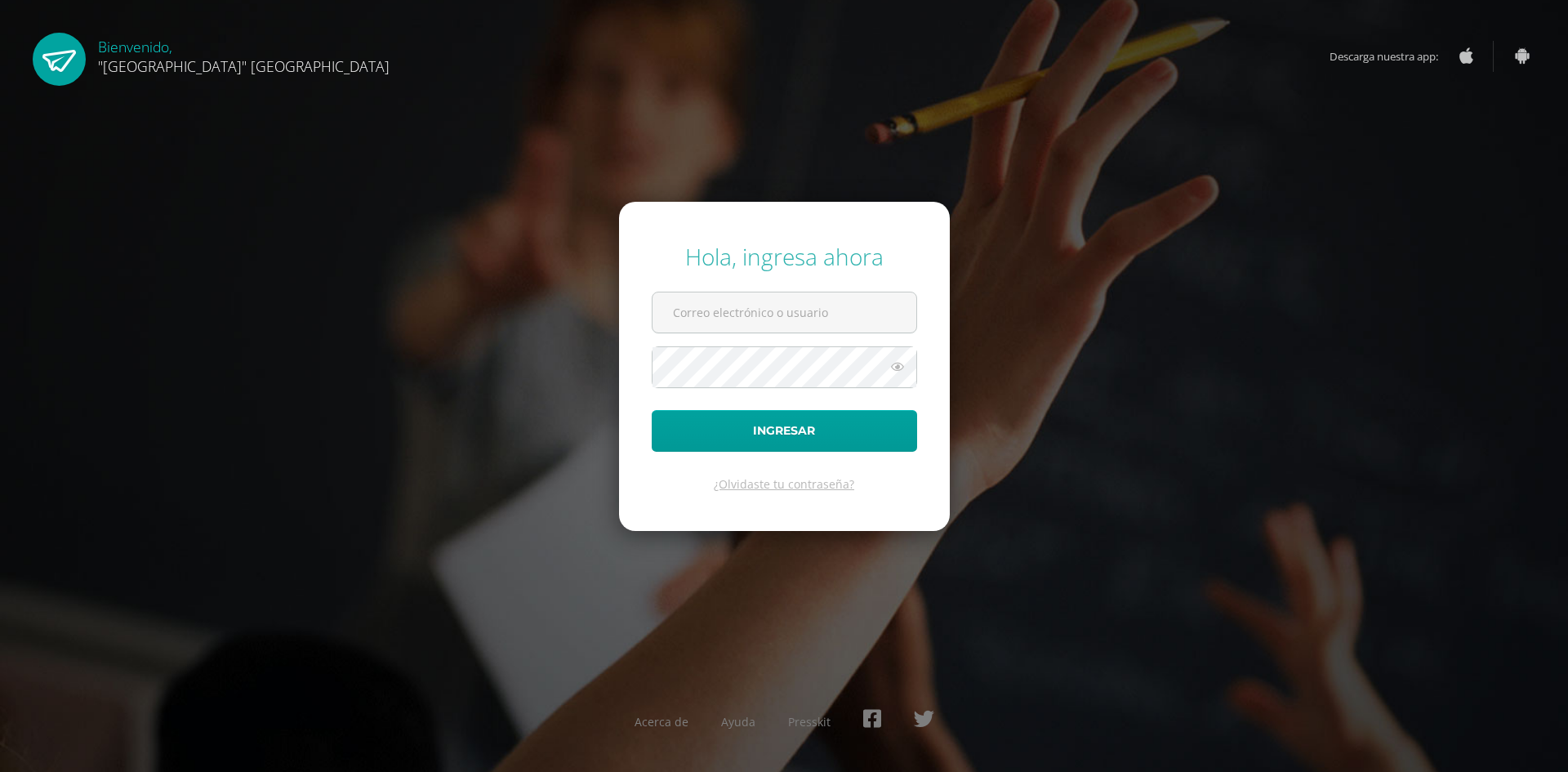
drag, startPoint x: 0, startPoint y: 0, endPoint x: 730, endPoint y: 288, distance: 784.8
click at [730, 287] on form "Hola, ingresa ahora Ingresar ¿Olvidaste tu contraseña?" at bounding box center [784, 366] width 330 height 328
click at [730, 308] on input "text" at bounding box center [784, 312] width 264 height 40
type input "[PERSON_NAME][EMAIL_ADDRESS][DOMAIN_NAME]"
click at [652, 410] on button "Ingresar" at bounding box center [784, 430] width 265 height 41
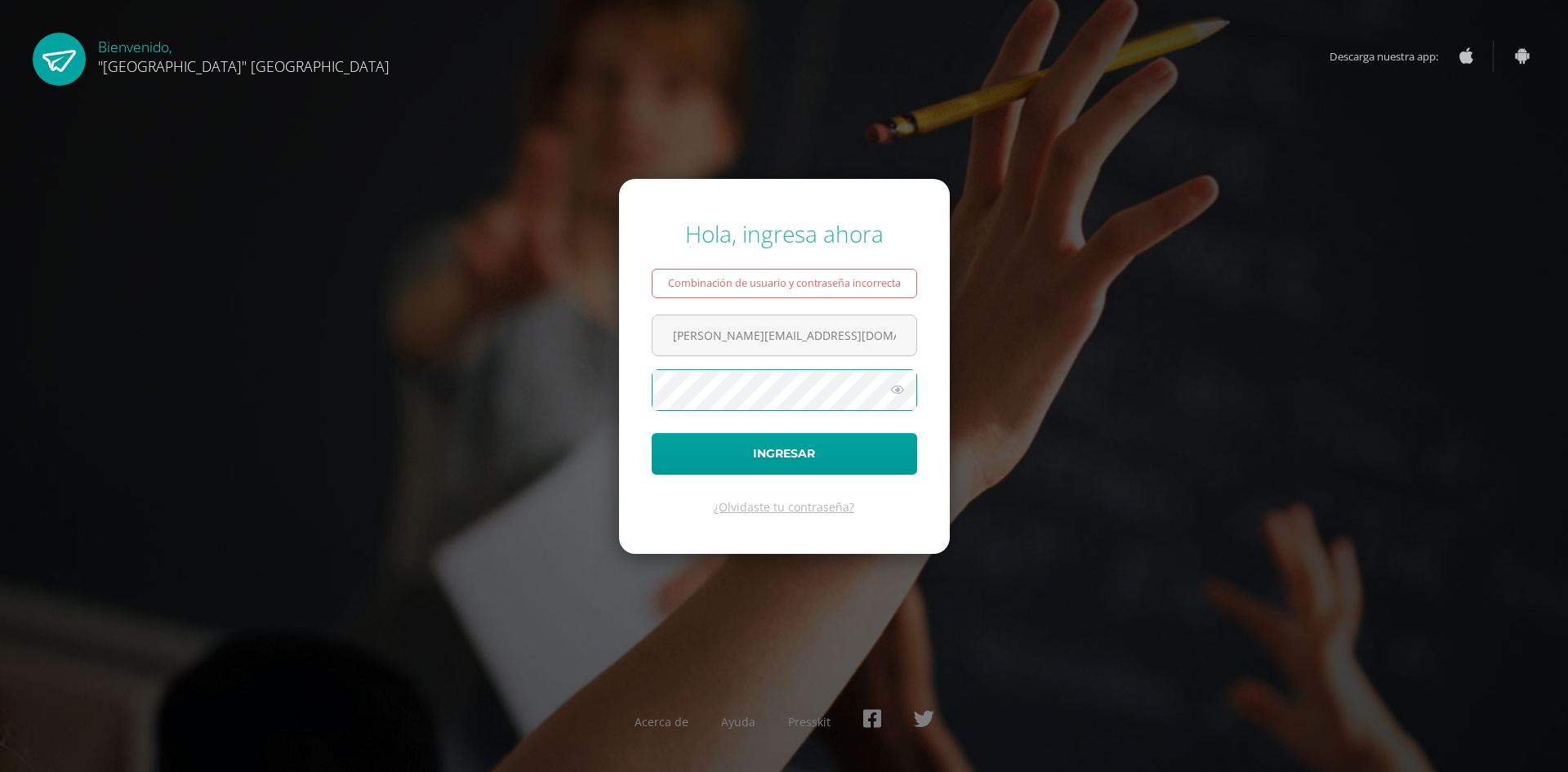
click at [652, 433] on button "Ingresar" at bounding box center [784, 453] width 265 height 41
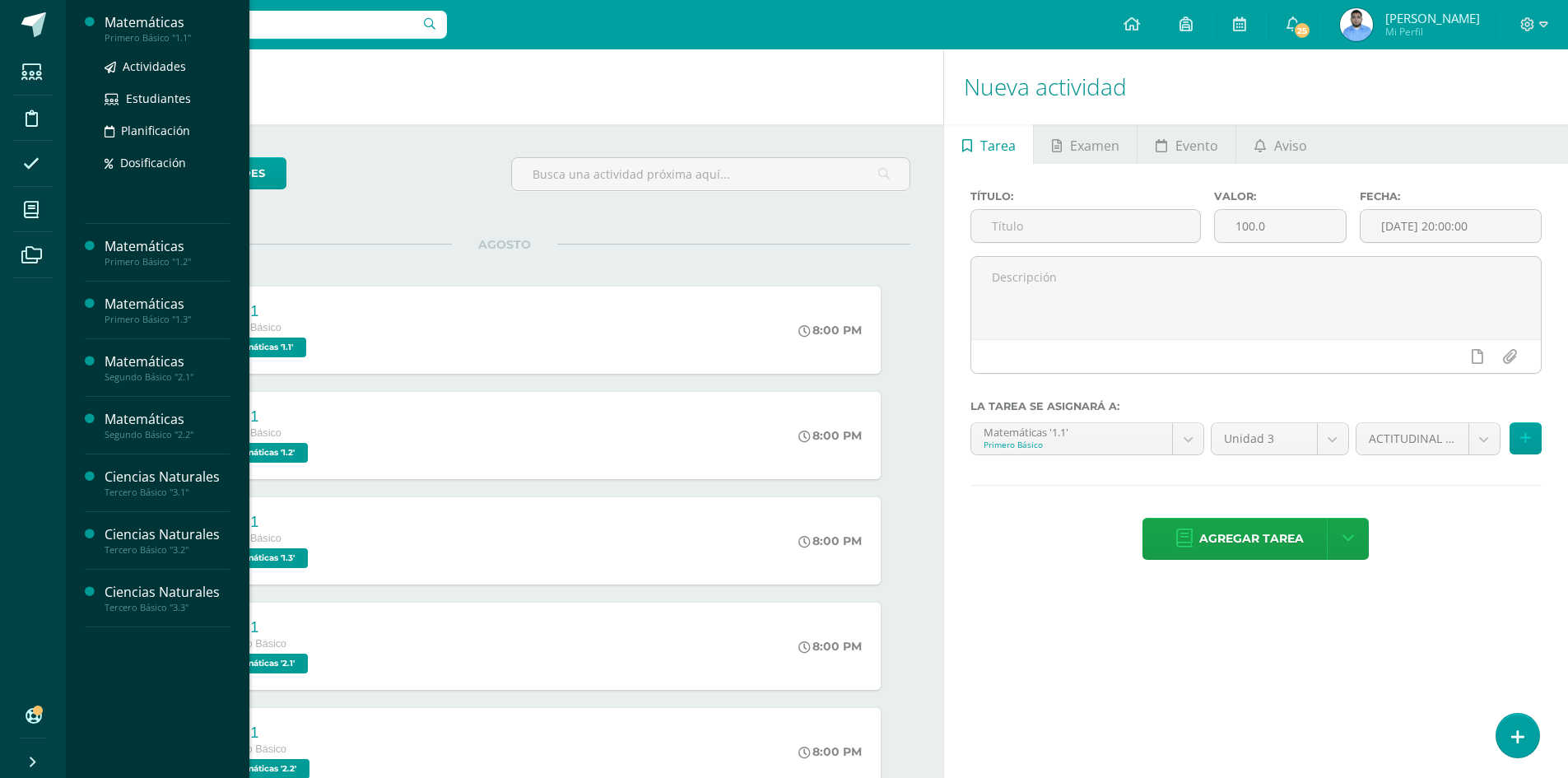
click at [166, 43] on div "Primero Básico "1.1"" at bounding box center [166, 38] width 125 height 12
click at [167, 63] on span "Actividades" at bounding box center [154, 66] width 63 height 15
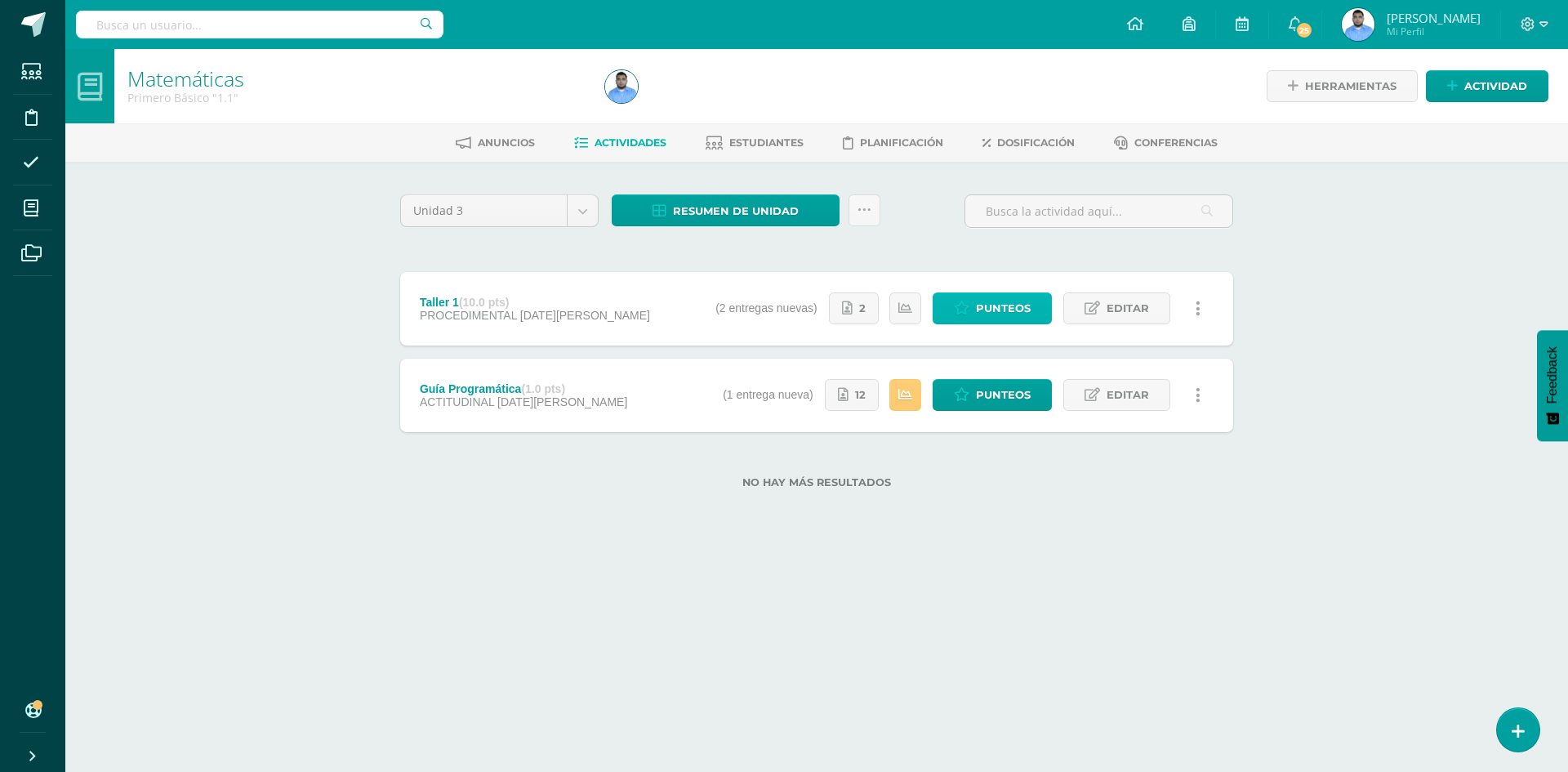
click at [1025, 307] on span "Punteos" at bounding box center [1002, 307] width 55 height 30
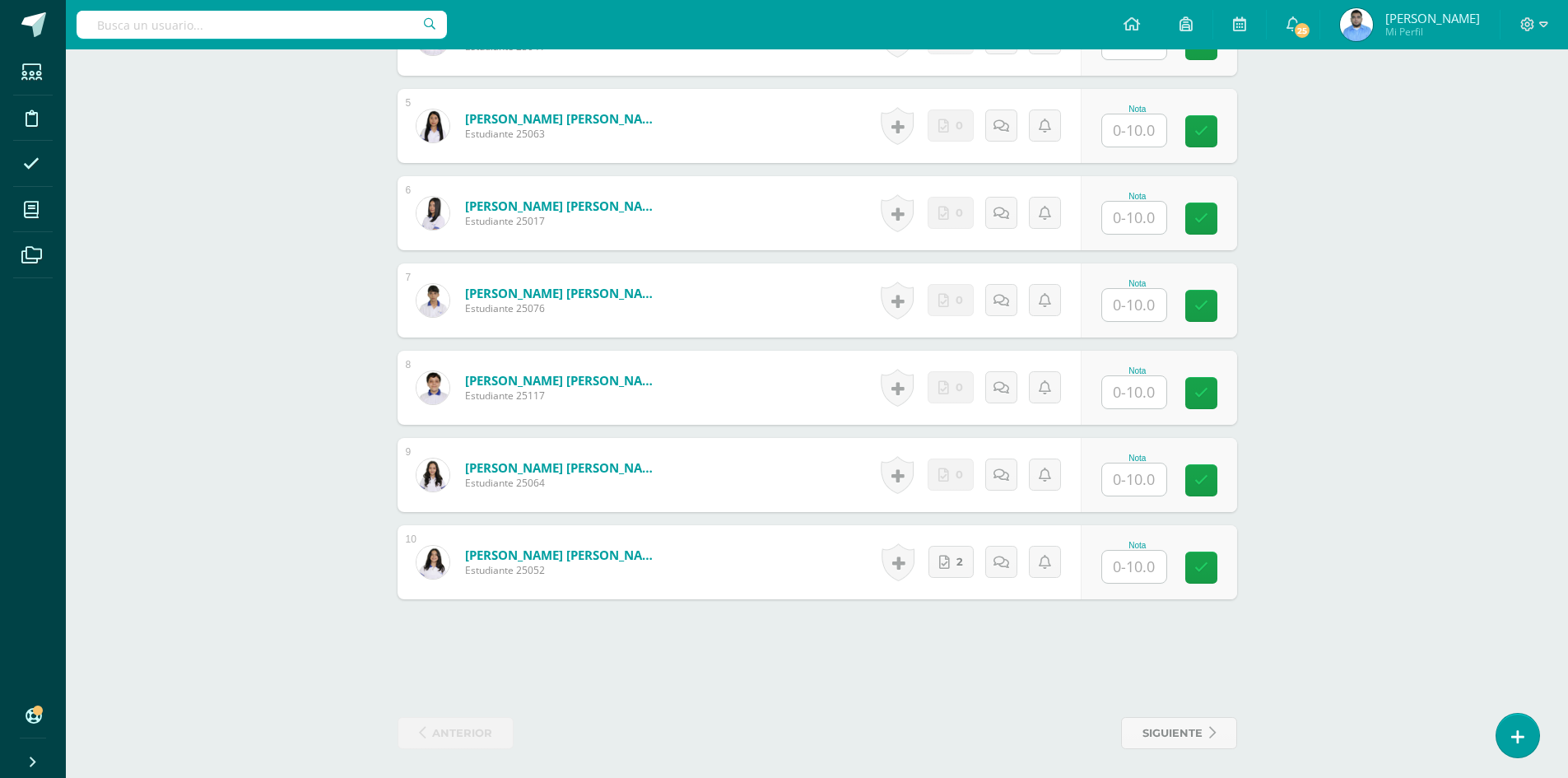
scroll to position [852, 0]
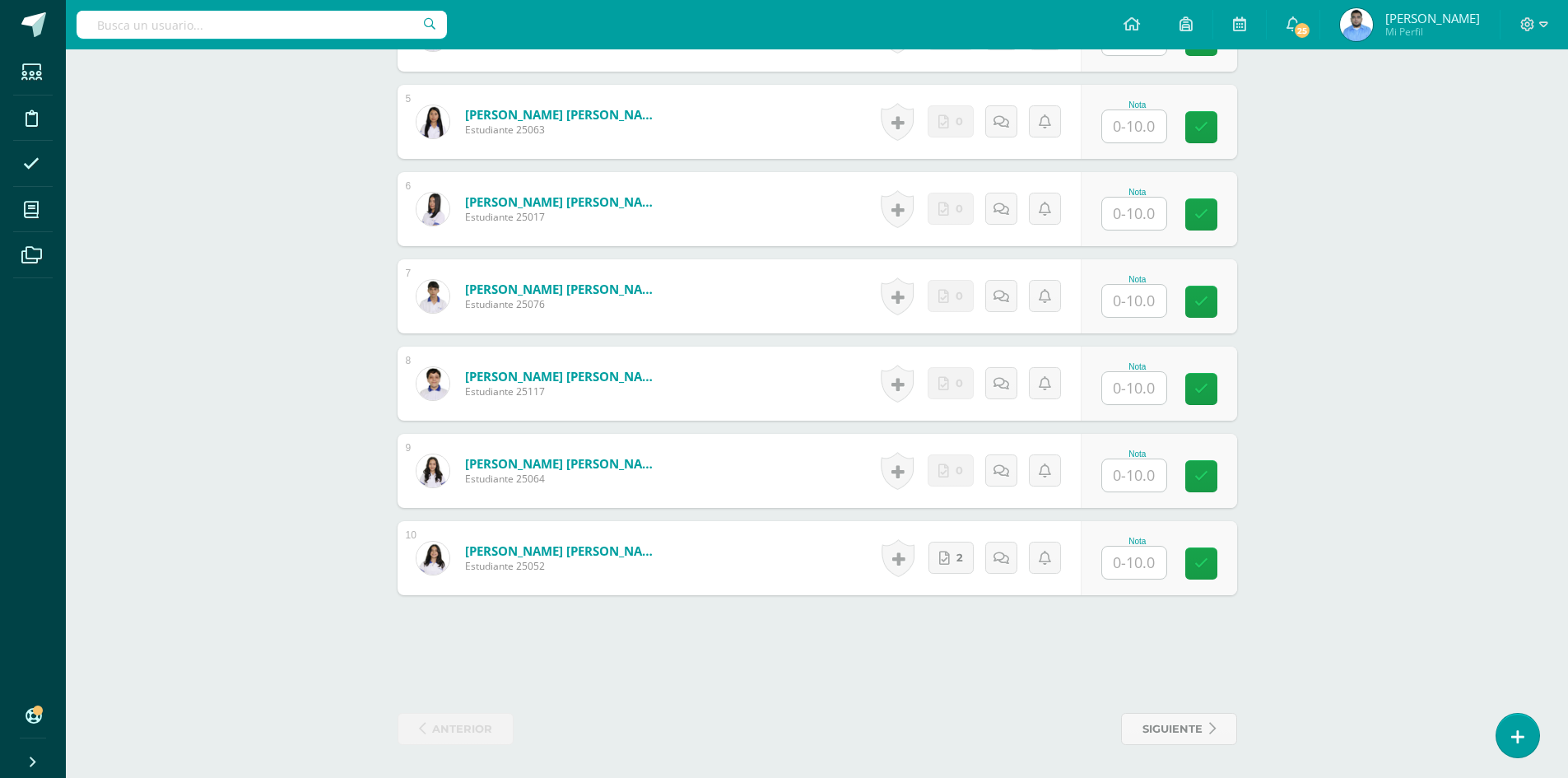
click at [1160, 567] on input "text" at bounding box center [1134, 562] width 64 height 32
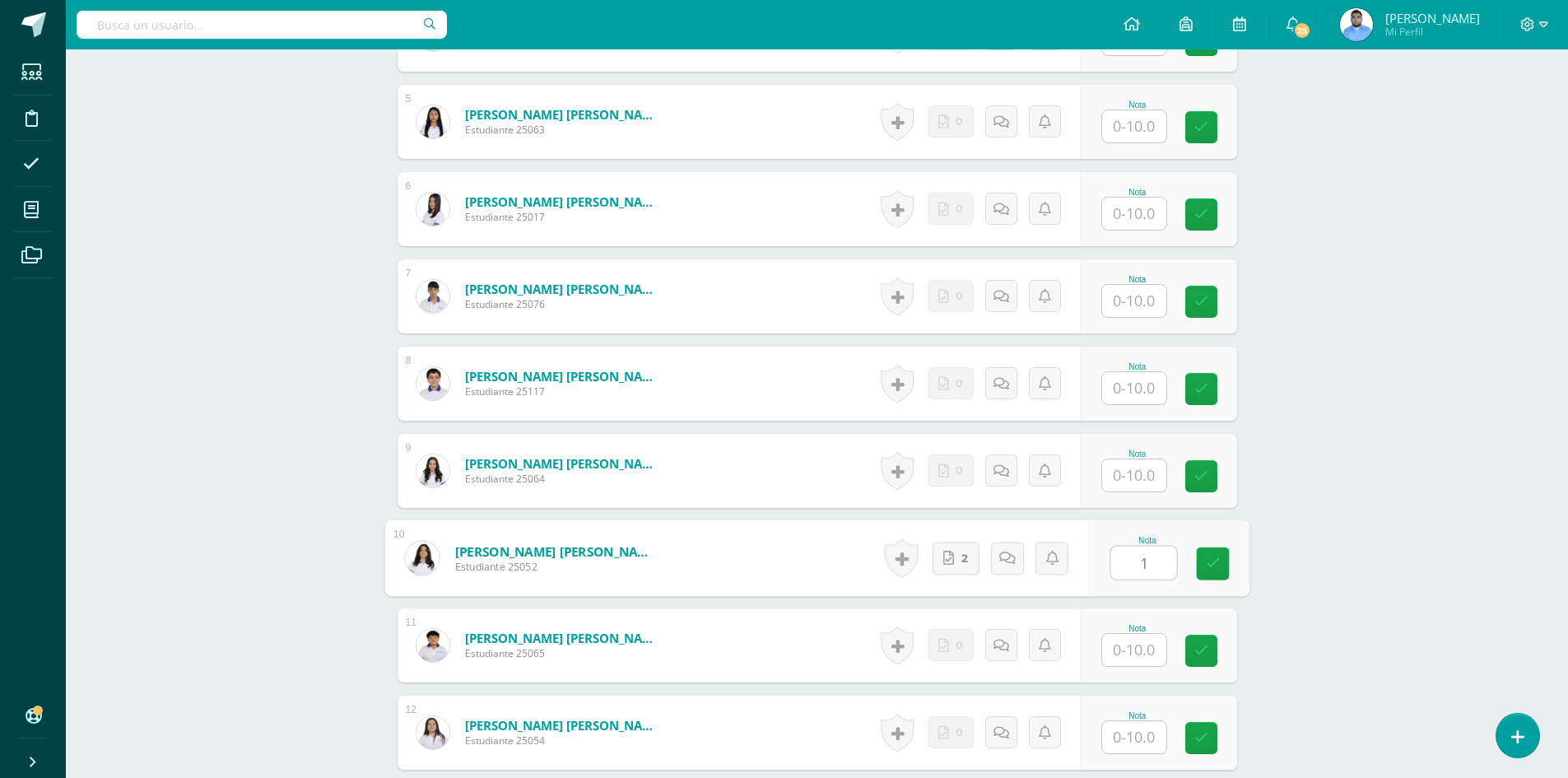
type input "10"
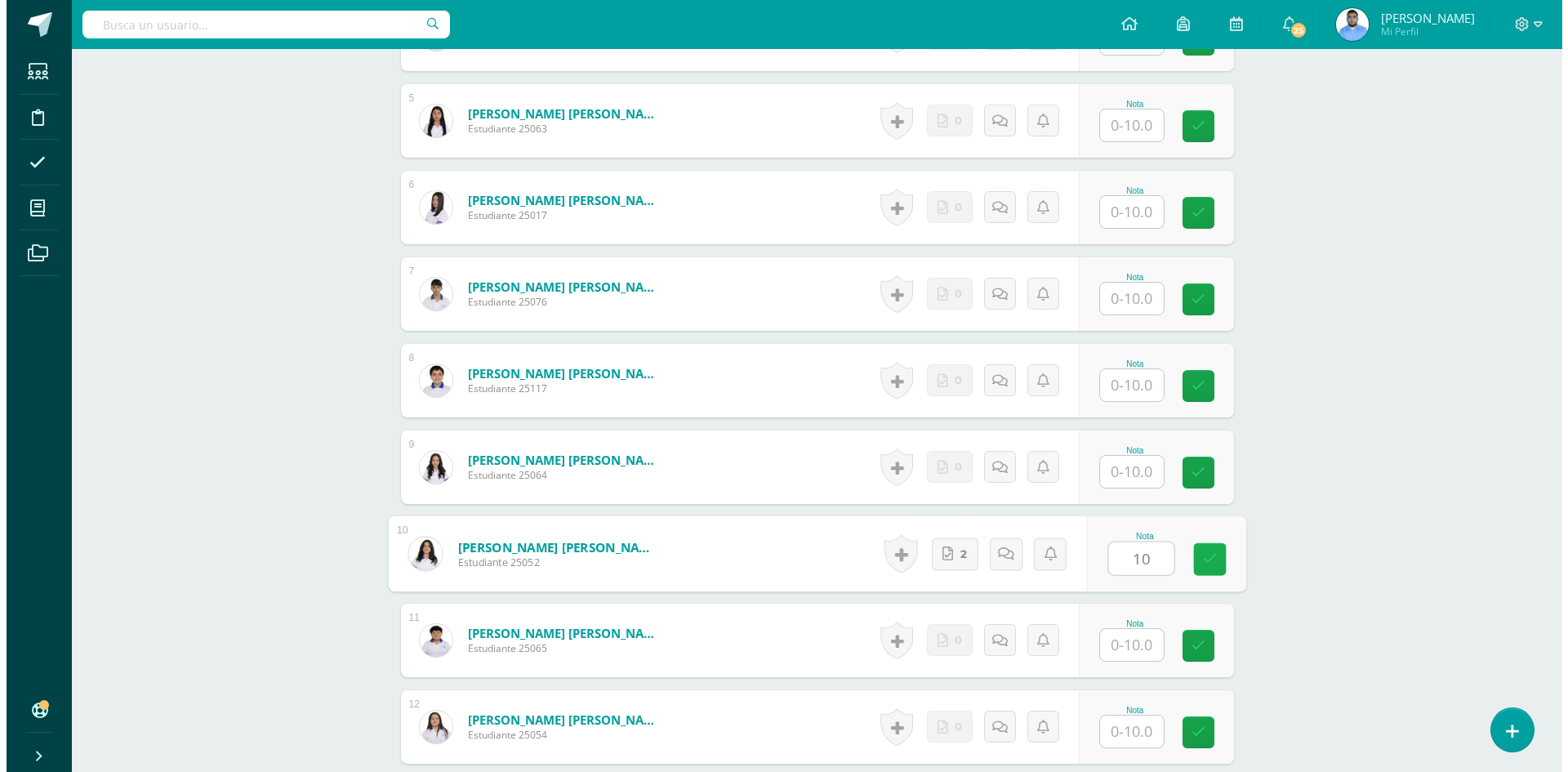
scroll to position [846, 0]
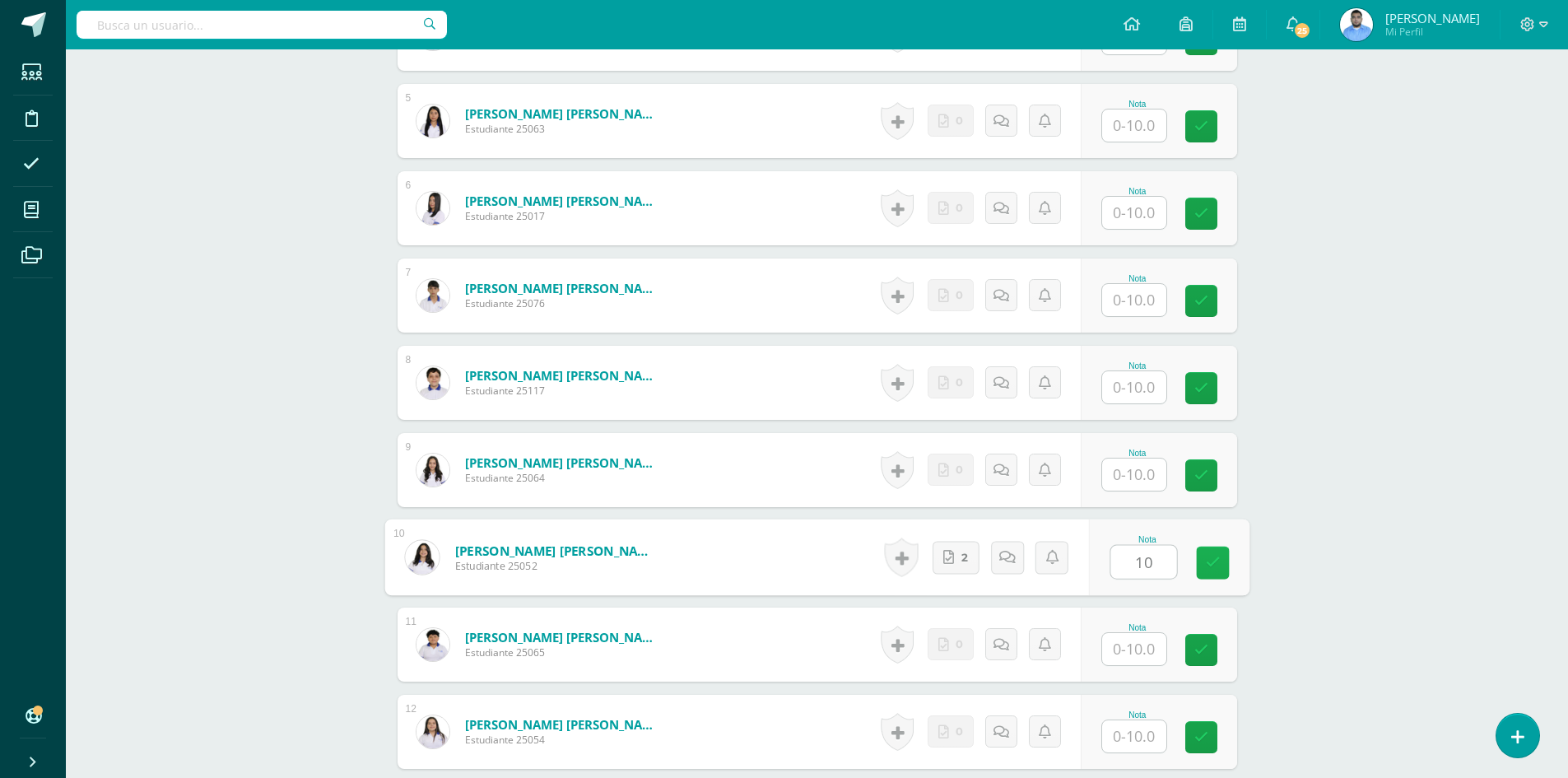
click at [1226, 559] on link at bounding box center [1213, 563] width 33 height 33
click at [904, 557] on link at bounding box center [904, 556] width 33 height 38
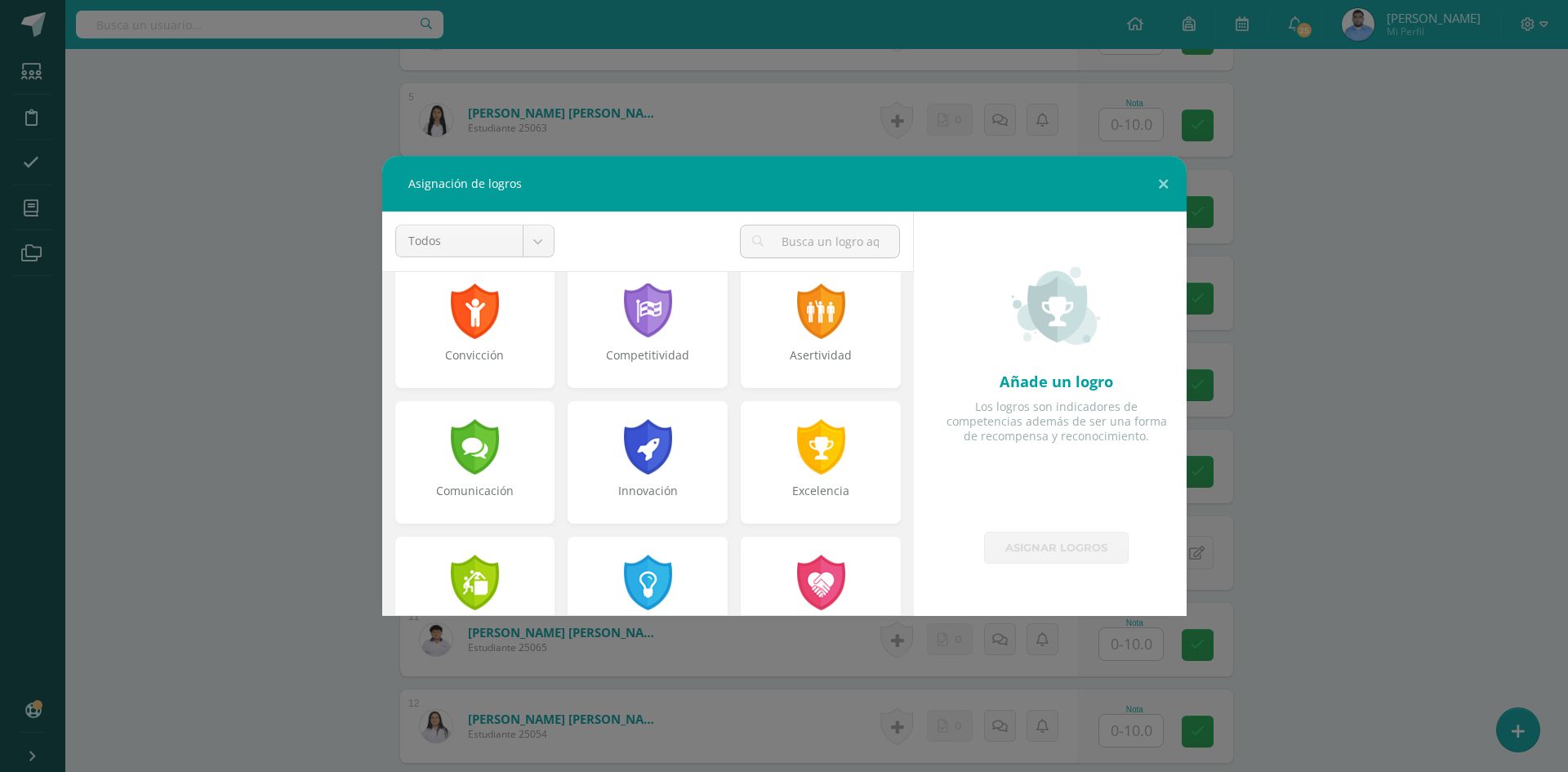
scroll to position [326, 0]
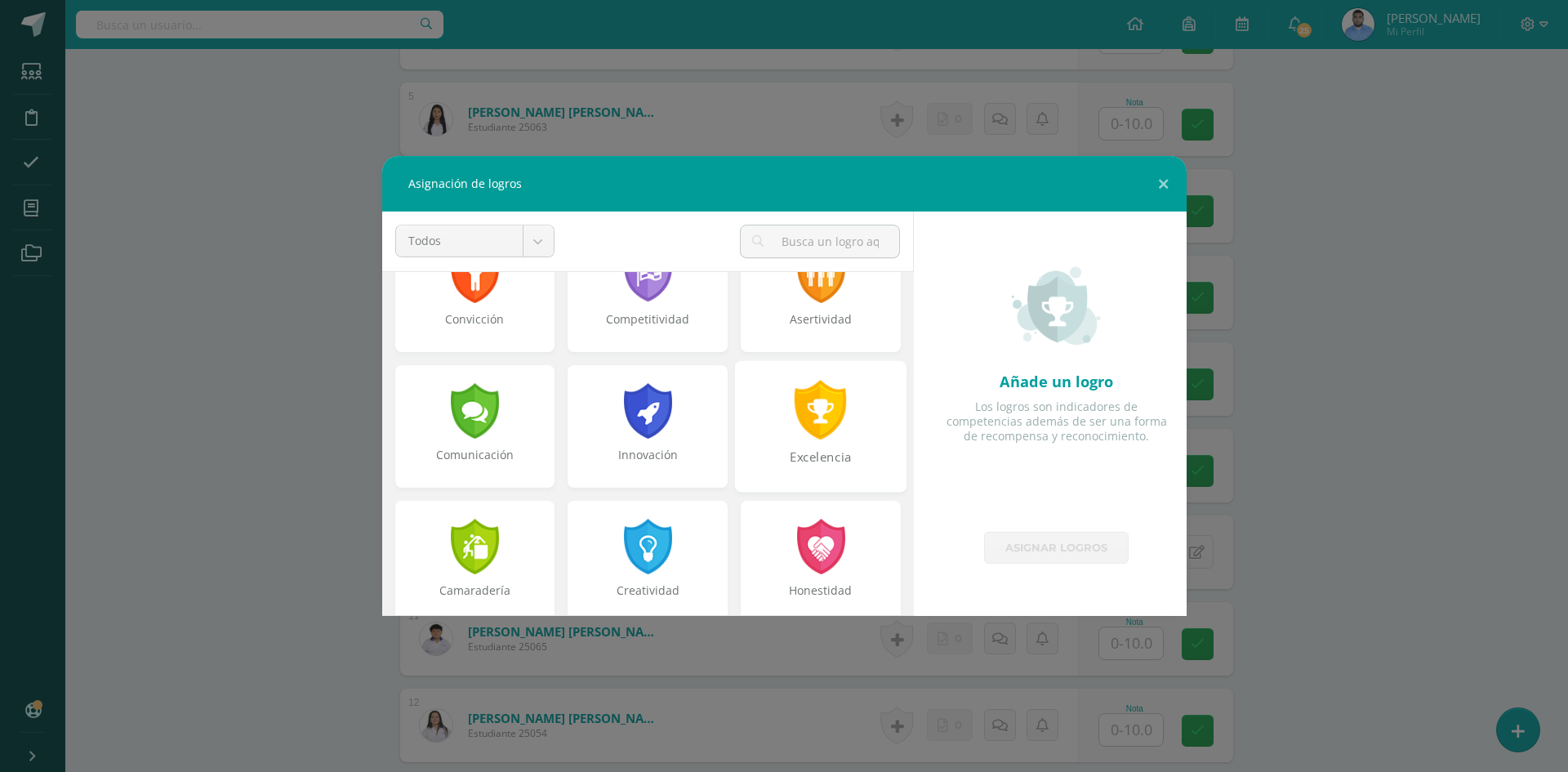
click at [839, 473] on div "Excelencia" at bounding box center [820, 466] width 168 height 36
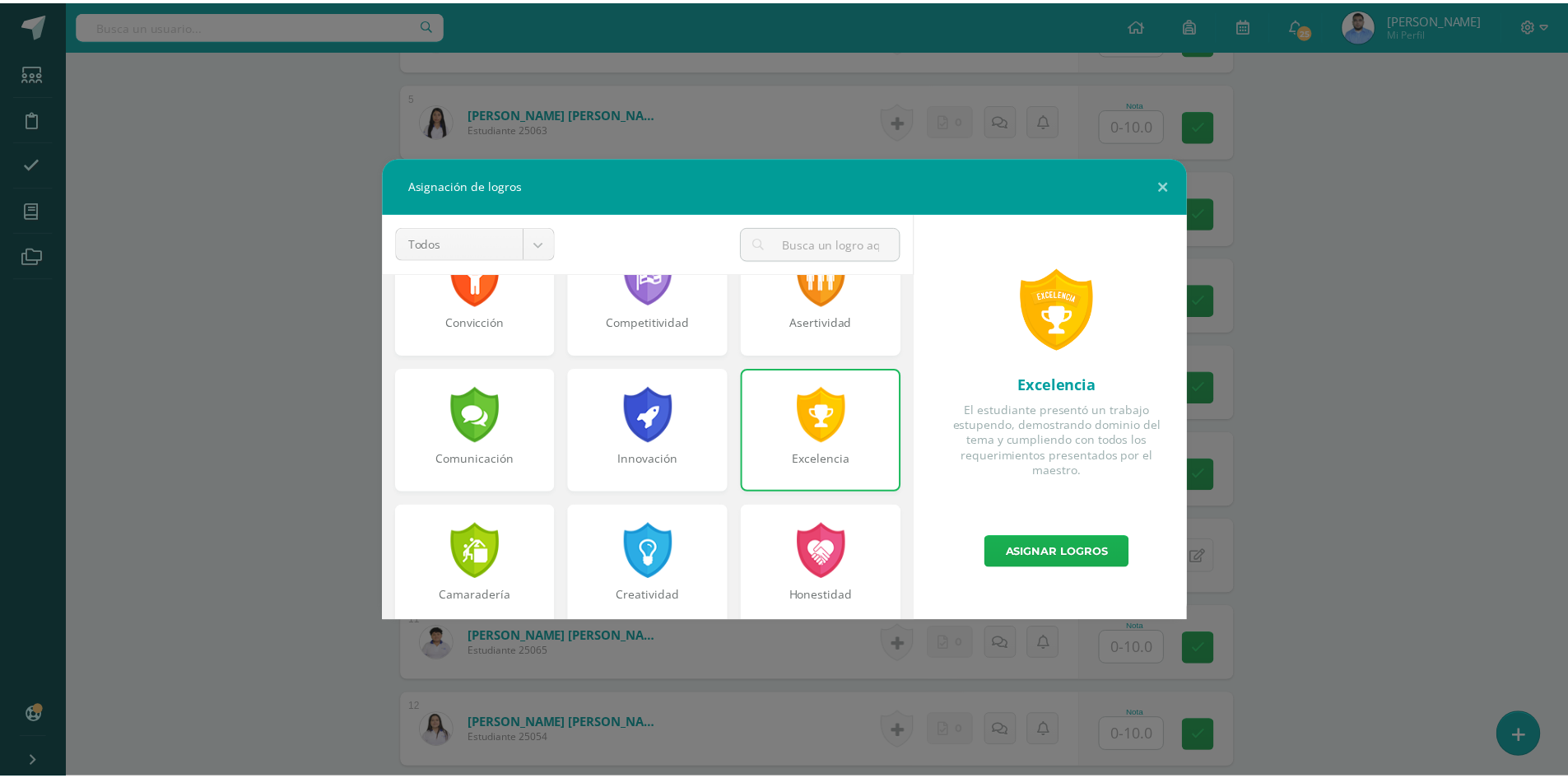
scroll to position [854, 0]
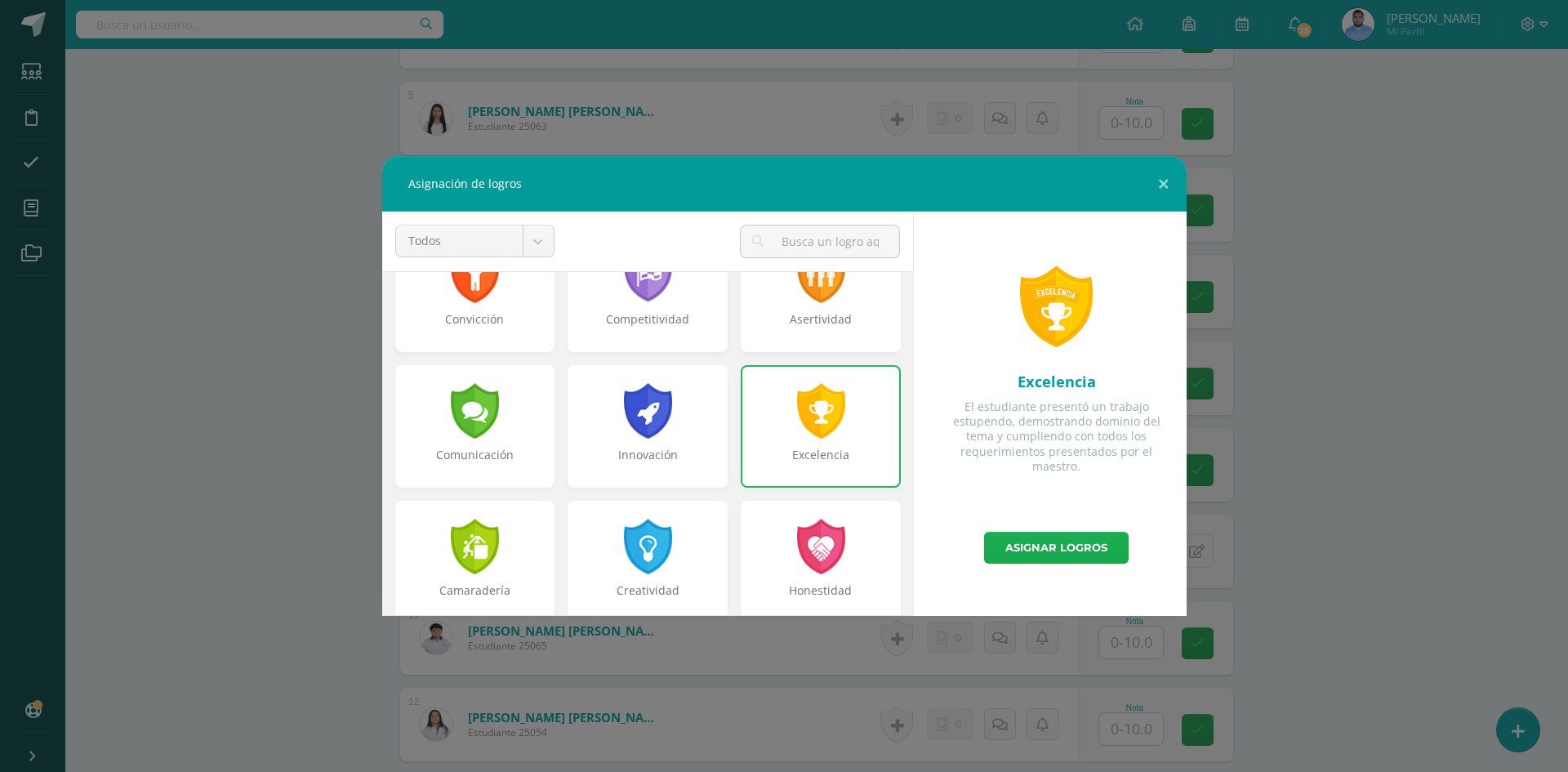
click at [1079, 553] on link "Asignar logros" at bounding box center [1056, 547] width 145 height 32
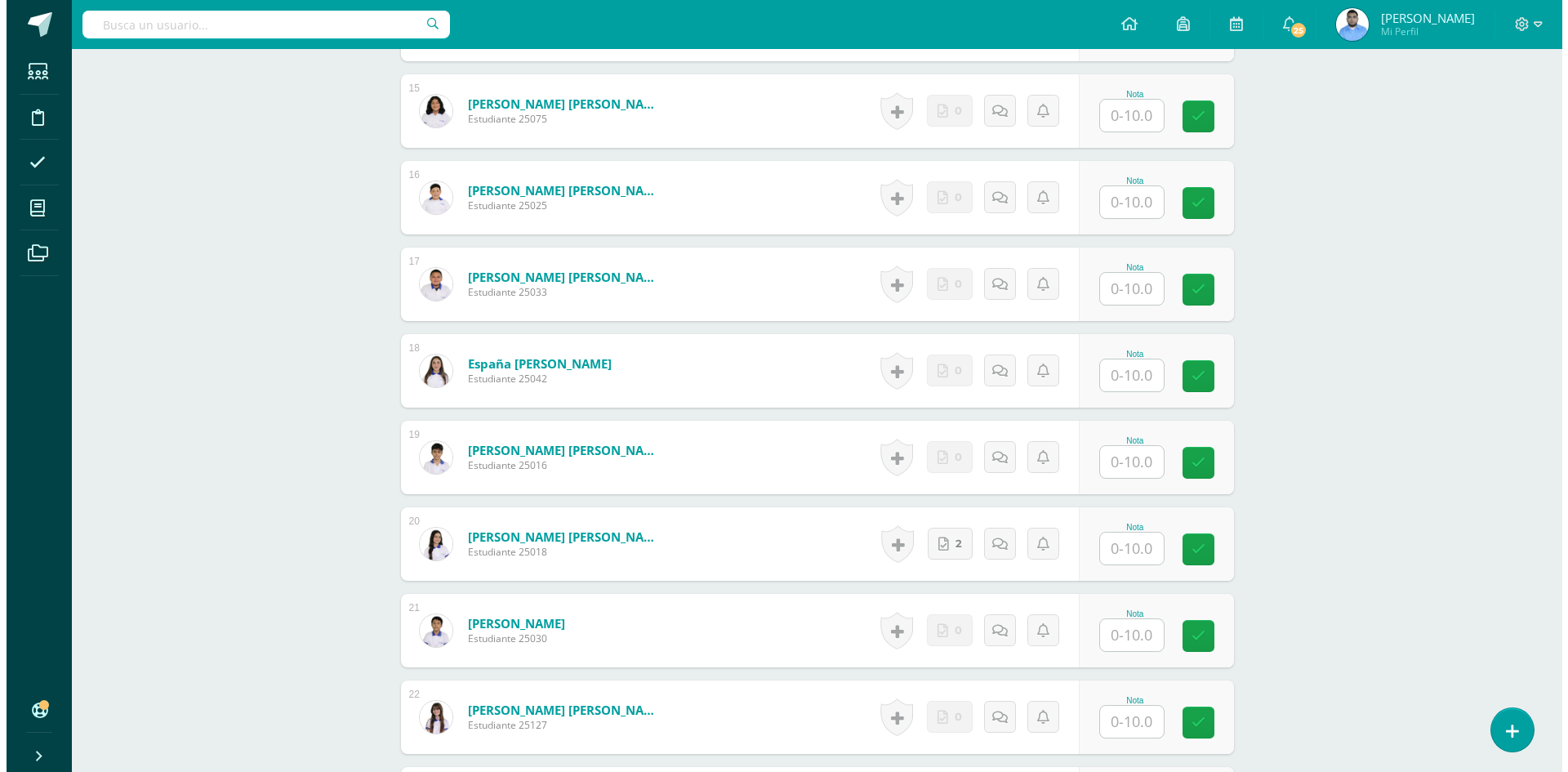
scroll to position [1746, 0]
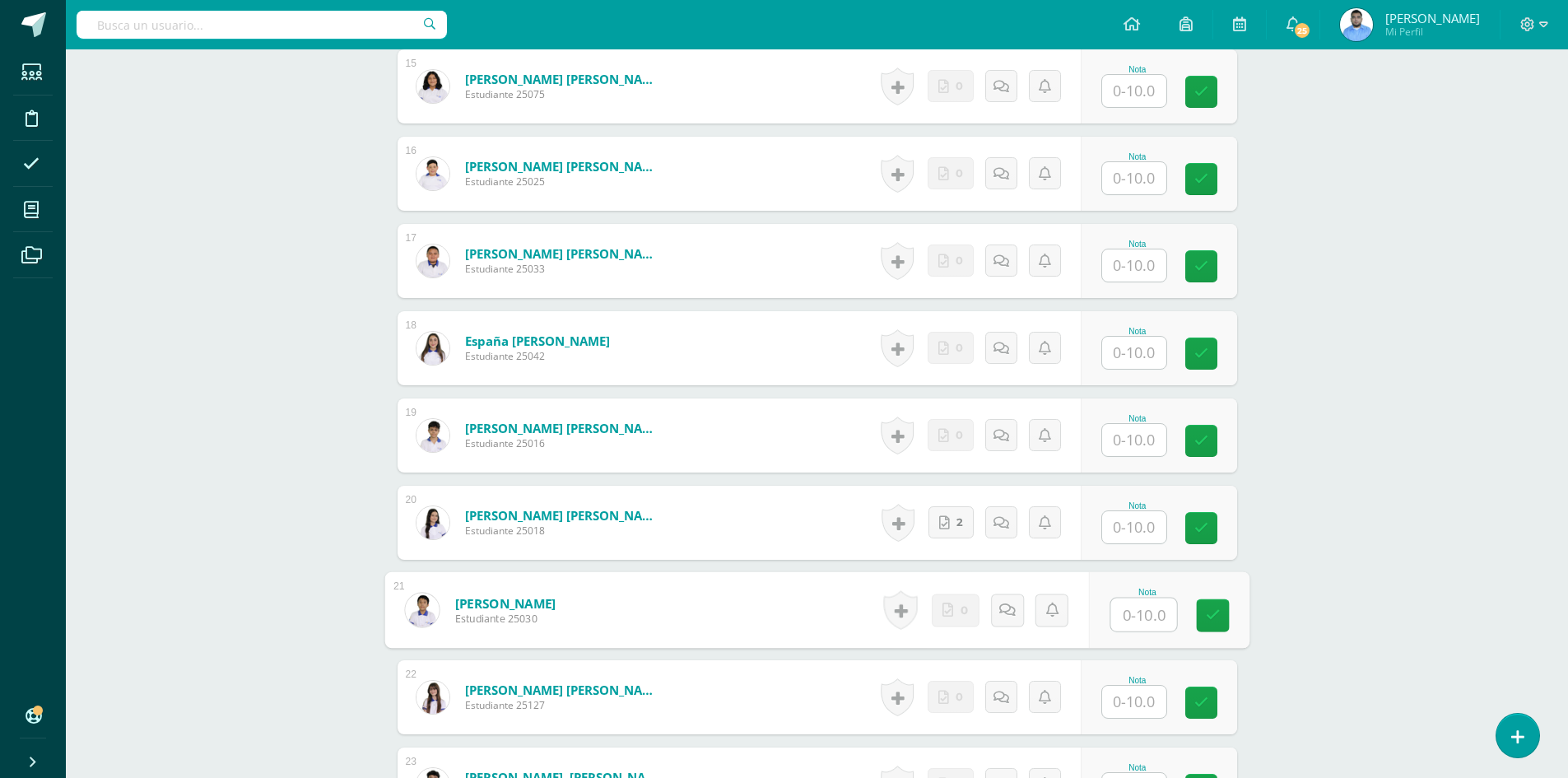
drag, startPoint x: 1142, startPoint y: 603, endPoint x: 1146, endPoint y: 529, distance: 74.1
click at [1143, 603] on input "text" at bounding box center [1143, 614] width 66 height 33
click at [1148, 519] on input "text" at bounding box center [1134, 526] width 64 height 32
type input "10"
click at [1201, 524] on link at bounding box center [1213, 528] width 33 height 33
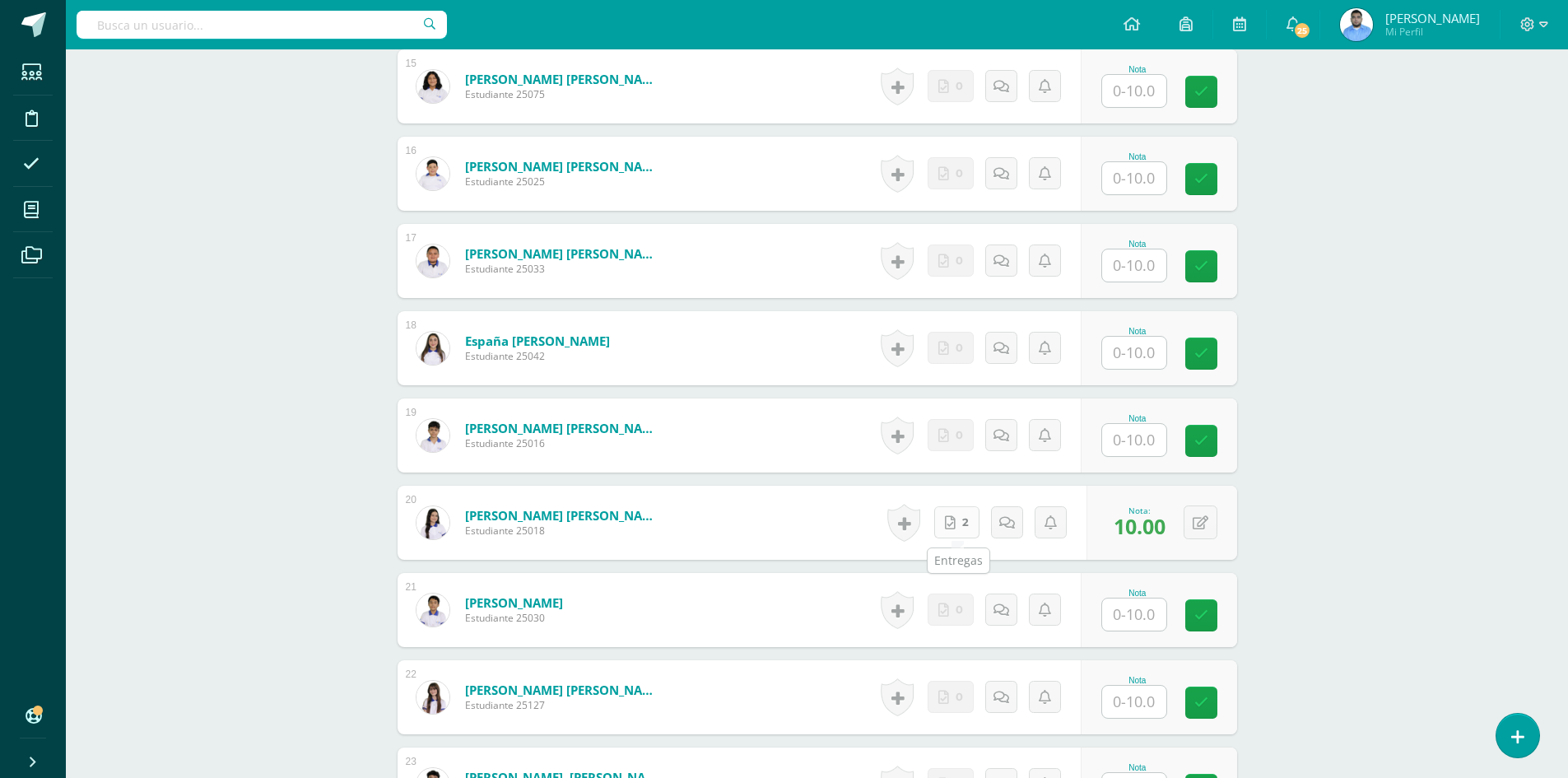
click at [960, 530] on link "2" at bounding box center [956, 522] width 45 height 32
click at [913, 536] on link at bounding box center [906, 524] width 34 height 39
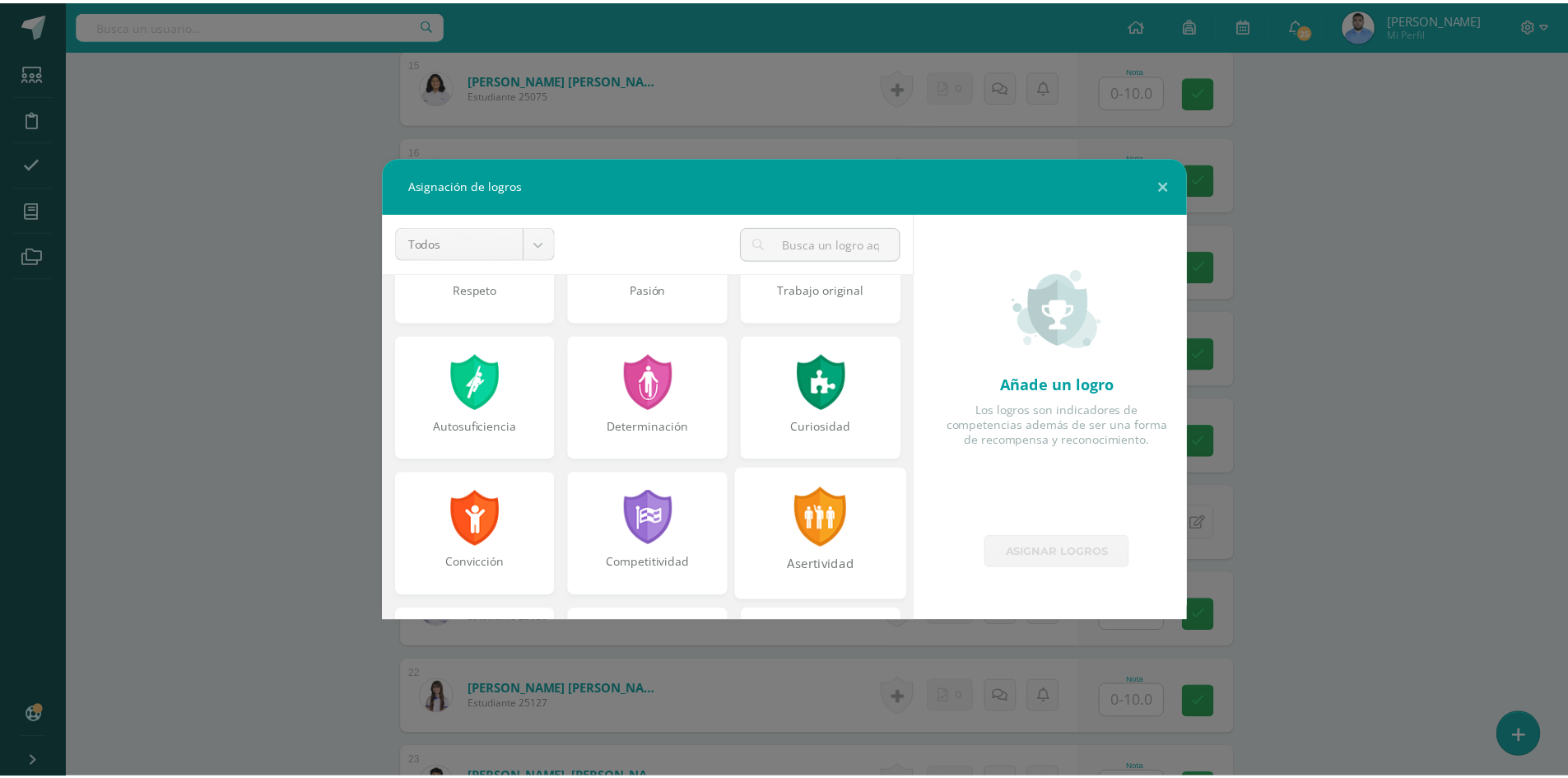
scroll to position [247, 0]
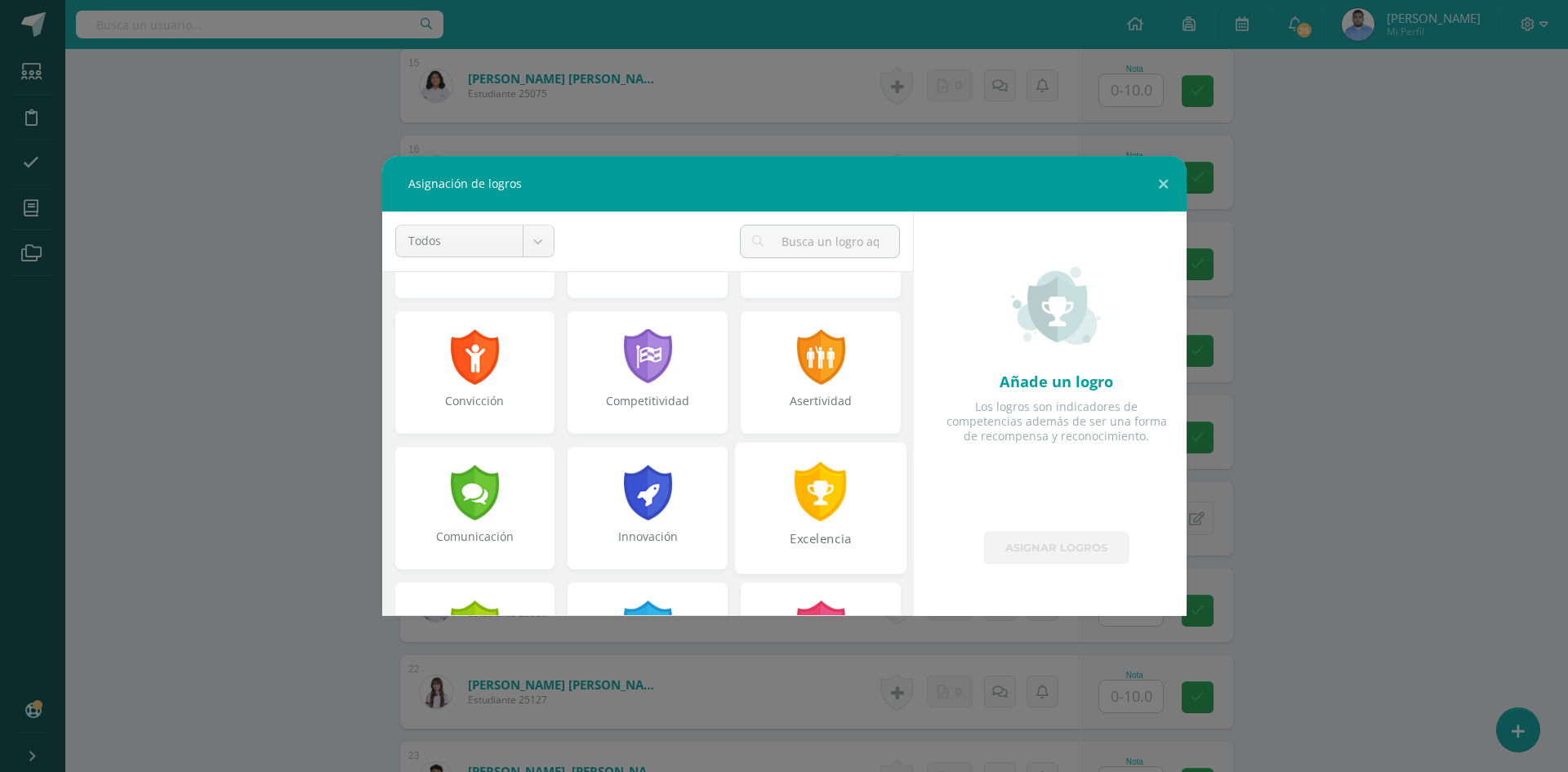
click at [830, 480] on div at bounding box center [821, 492] width 57 height 60
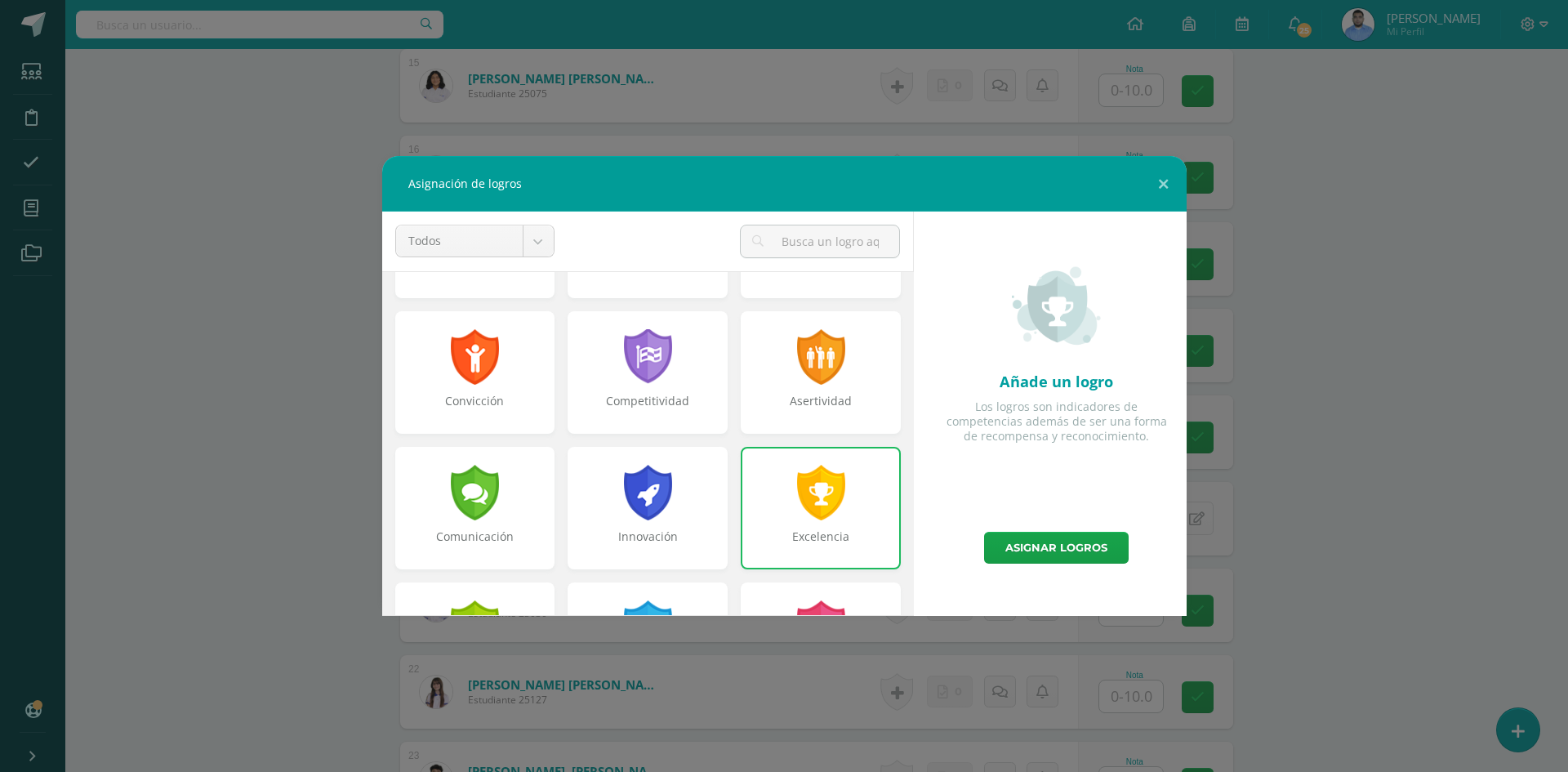
click at [1073, 564] on div "Añade un logro Los logros son indicadores de competencias además de ser una for…" at bounding box center [1057, 413] width 273 height 404
click at [1073, 550] on link "Asignar logros" at bounding box center [1056, 547] width 145 height 32
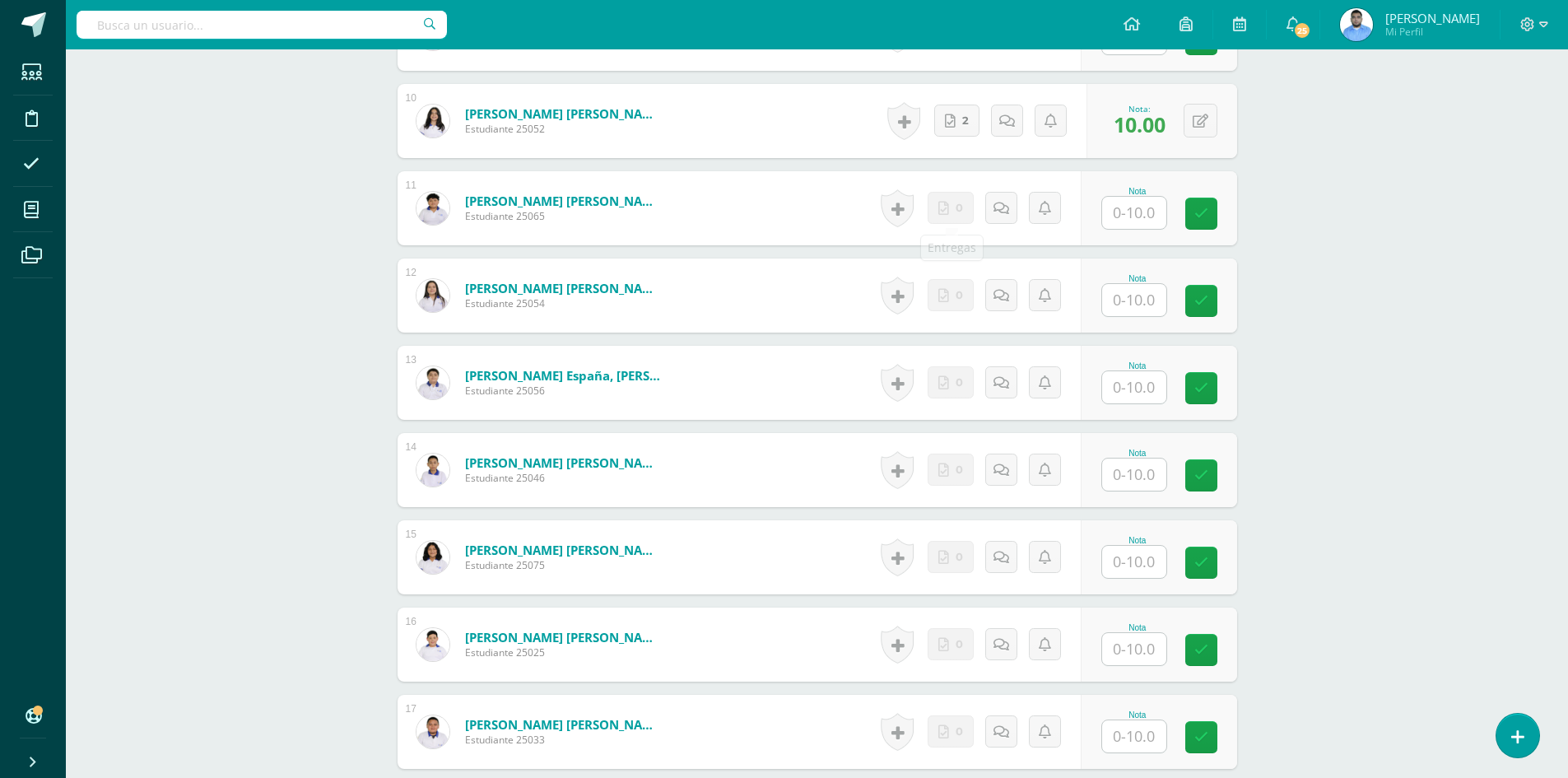
scroll to position [1286, 0]
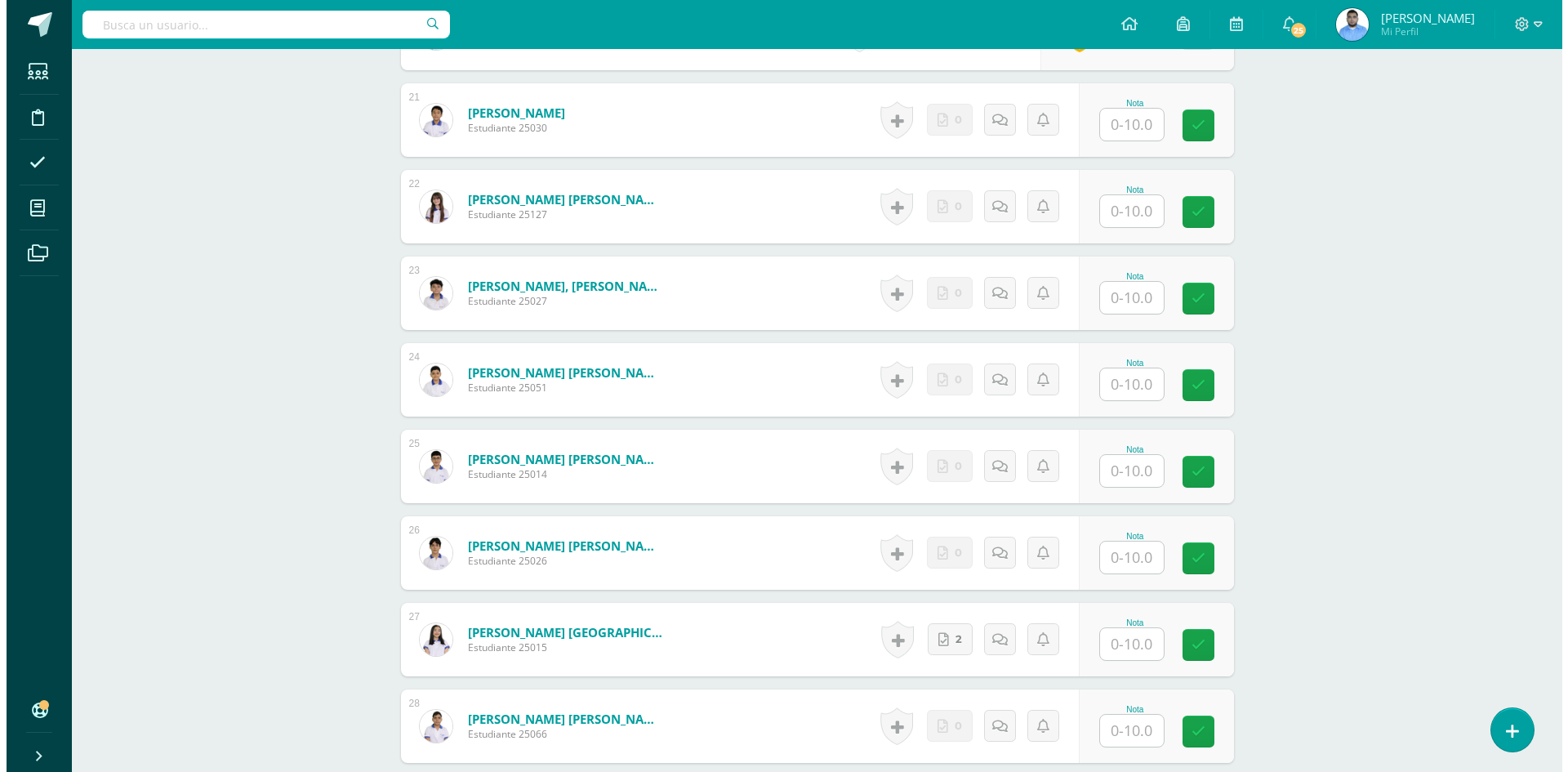
scroll to position [2232, 0]
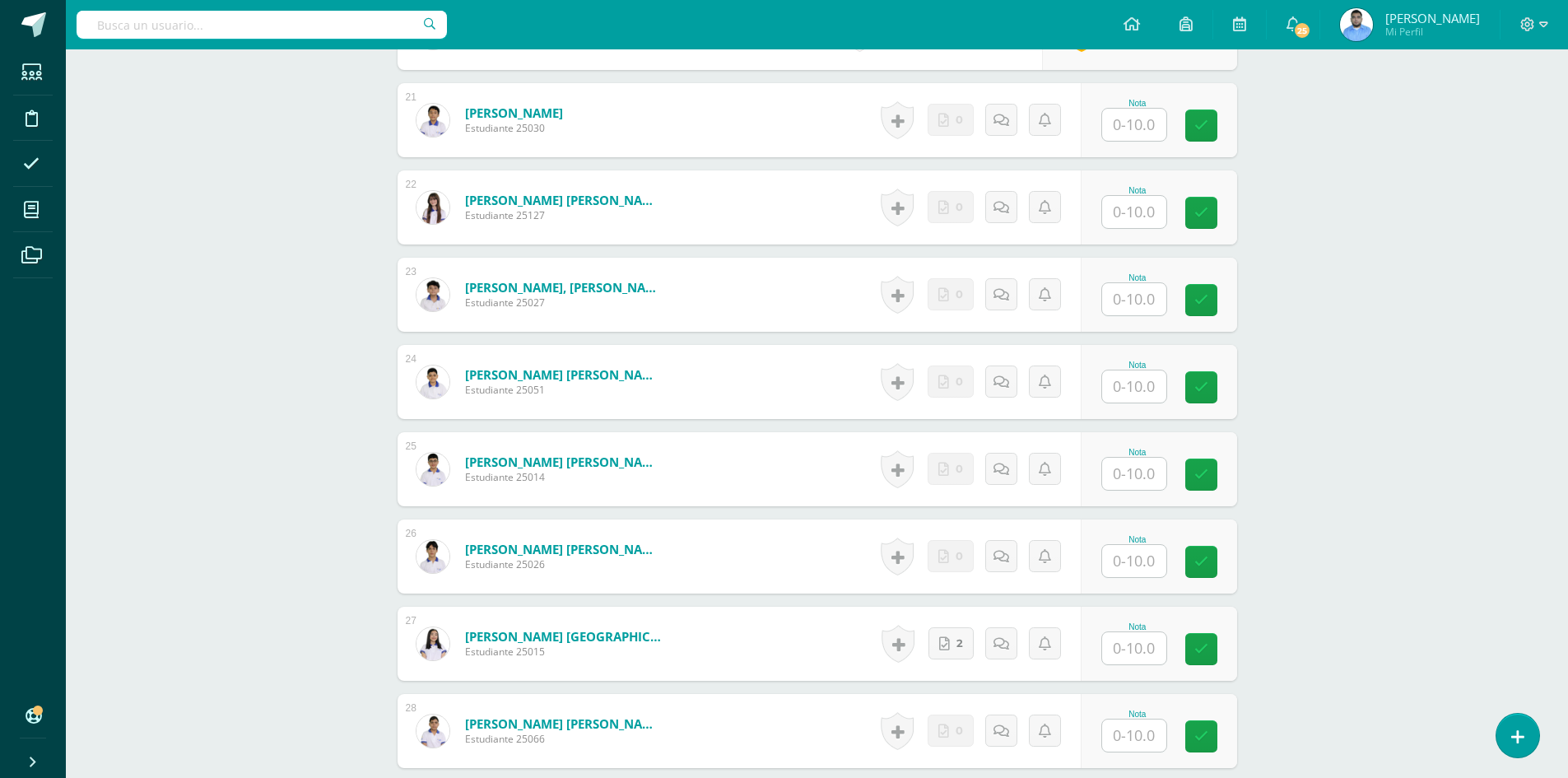
click at [1154, 653] on input "text" at bounding box center [1134, 647] width 64 height 32
type input "10"
click at [884, 641] on div "Historial de actividad No hay historial para esta actividad 2 Agregar Comentari…" at bounding box center [983, 643] width 211 height 76
click at [889, 640] on link at bounding box center [898, 643] width 33 height 38
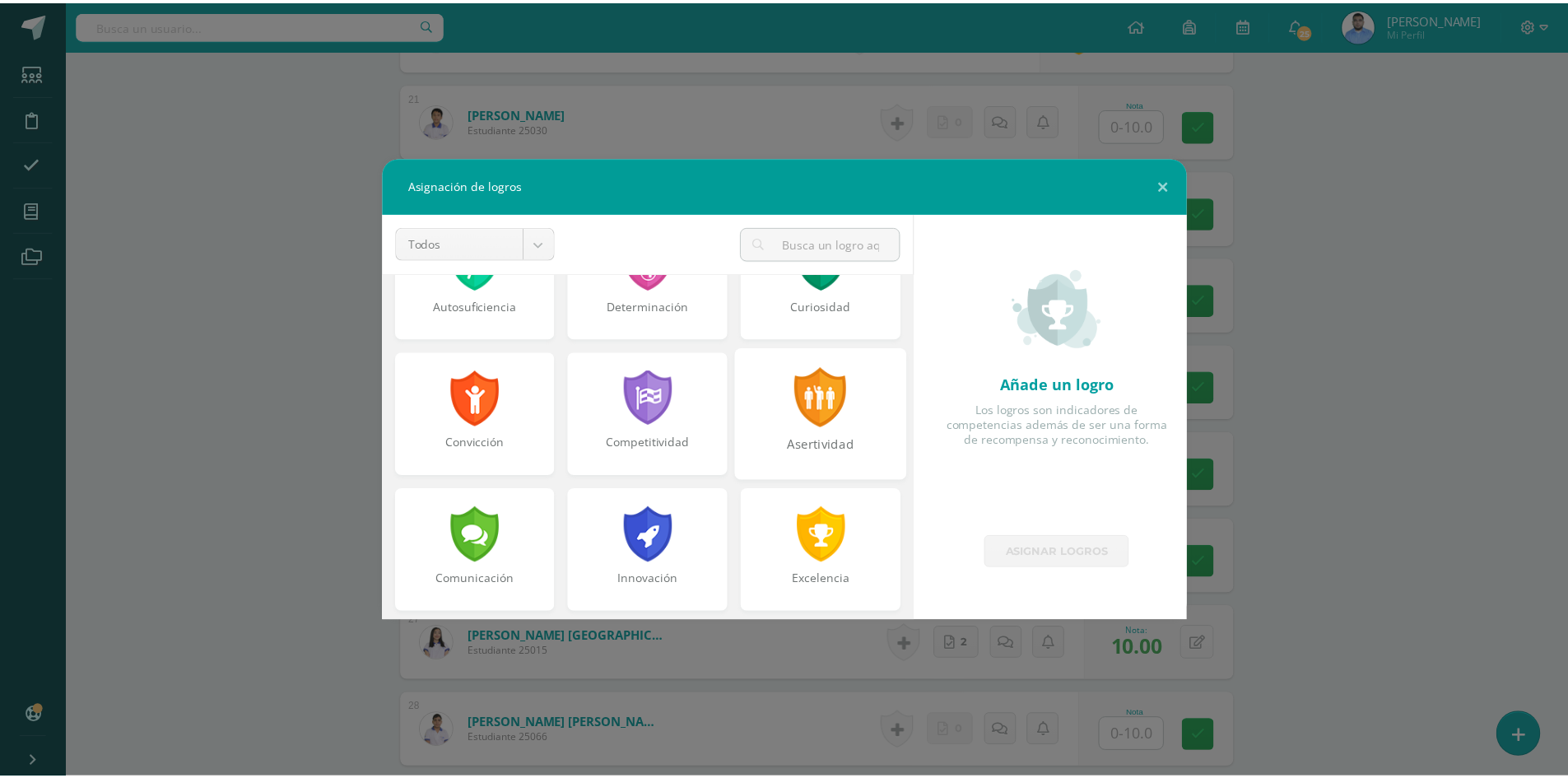
scroll to position [247, 0]
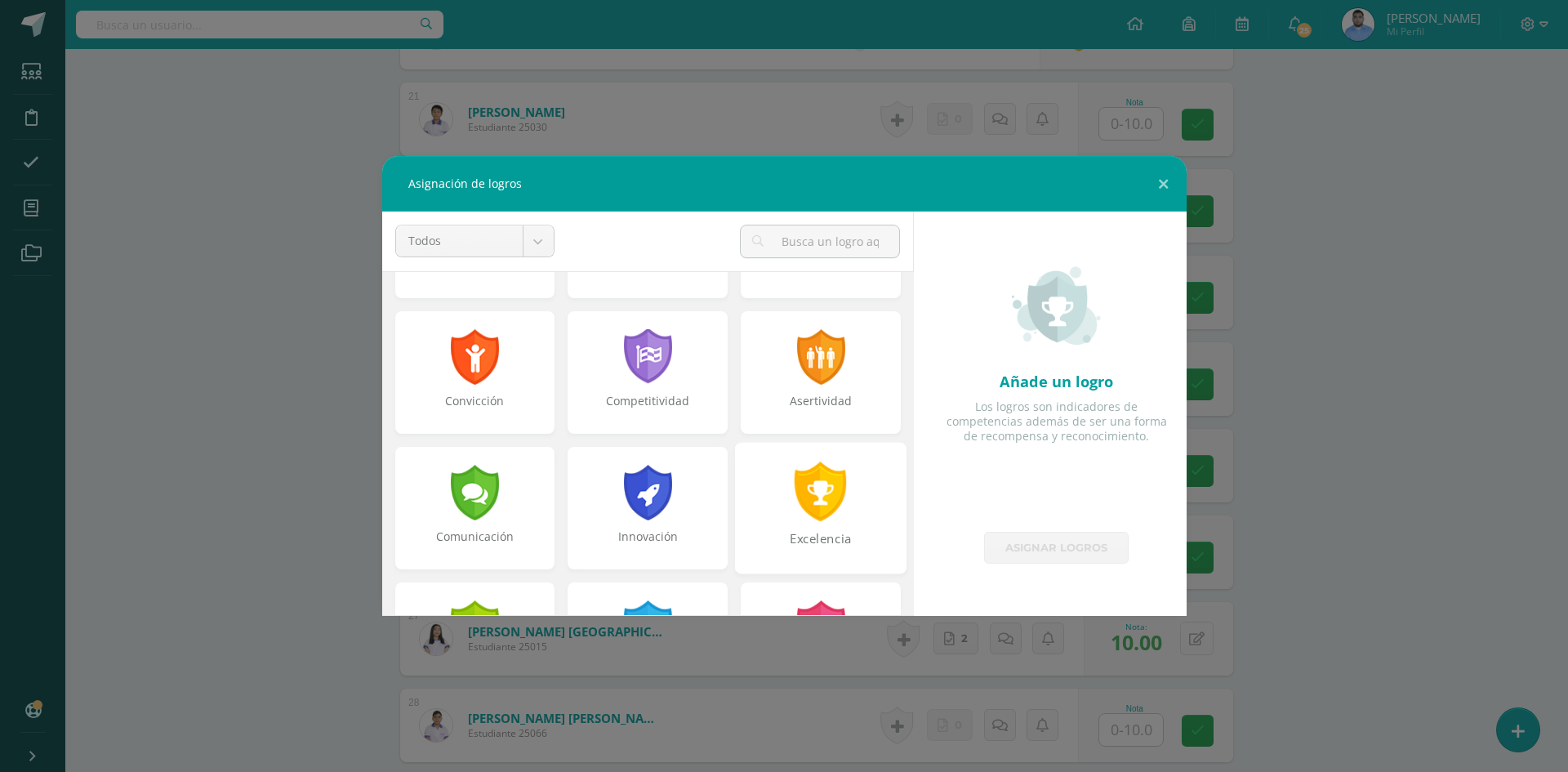
click at [793, 499] on div at bounding box center [821, 492] width 57 height 60
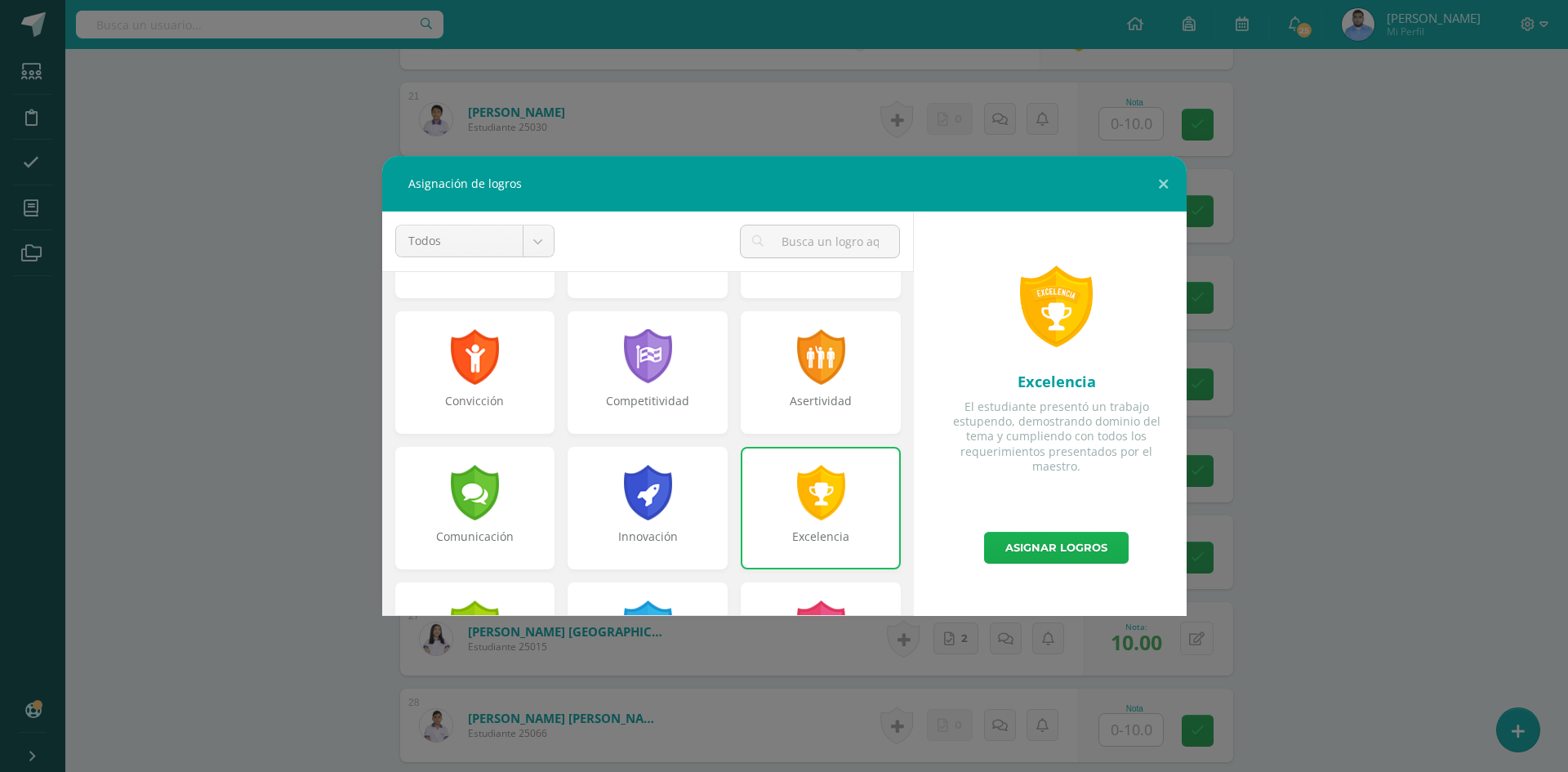
click at [1054, 551] on link "Asignar logros" at bounding box center [1056, 547] width 145 height 32
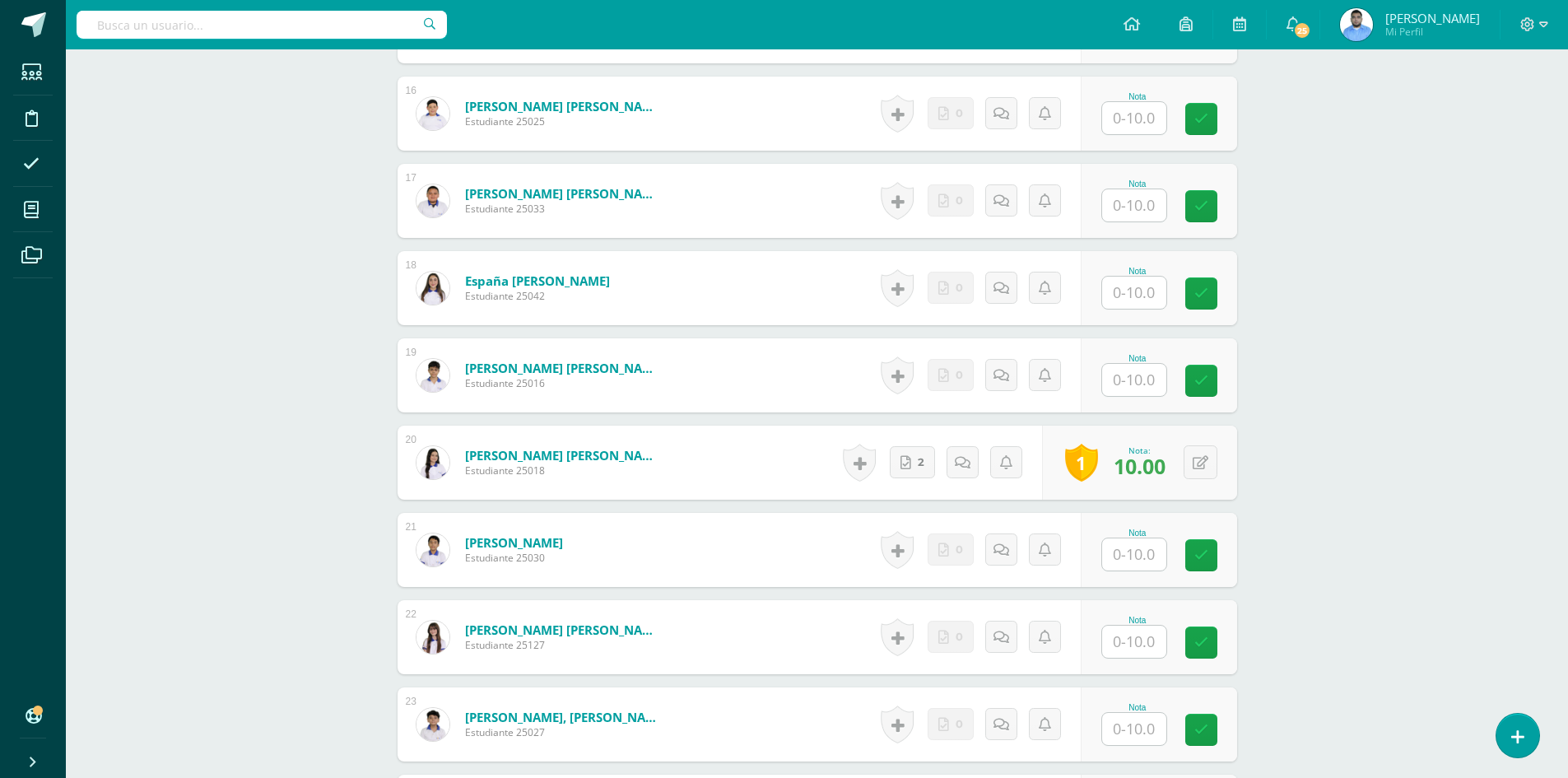
scroll to position [1944, 0]
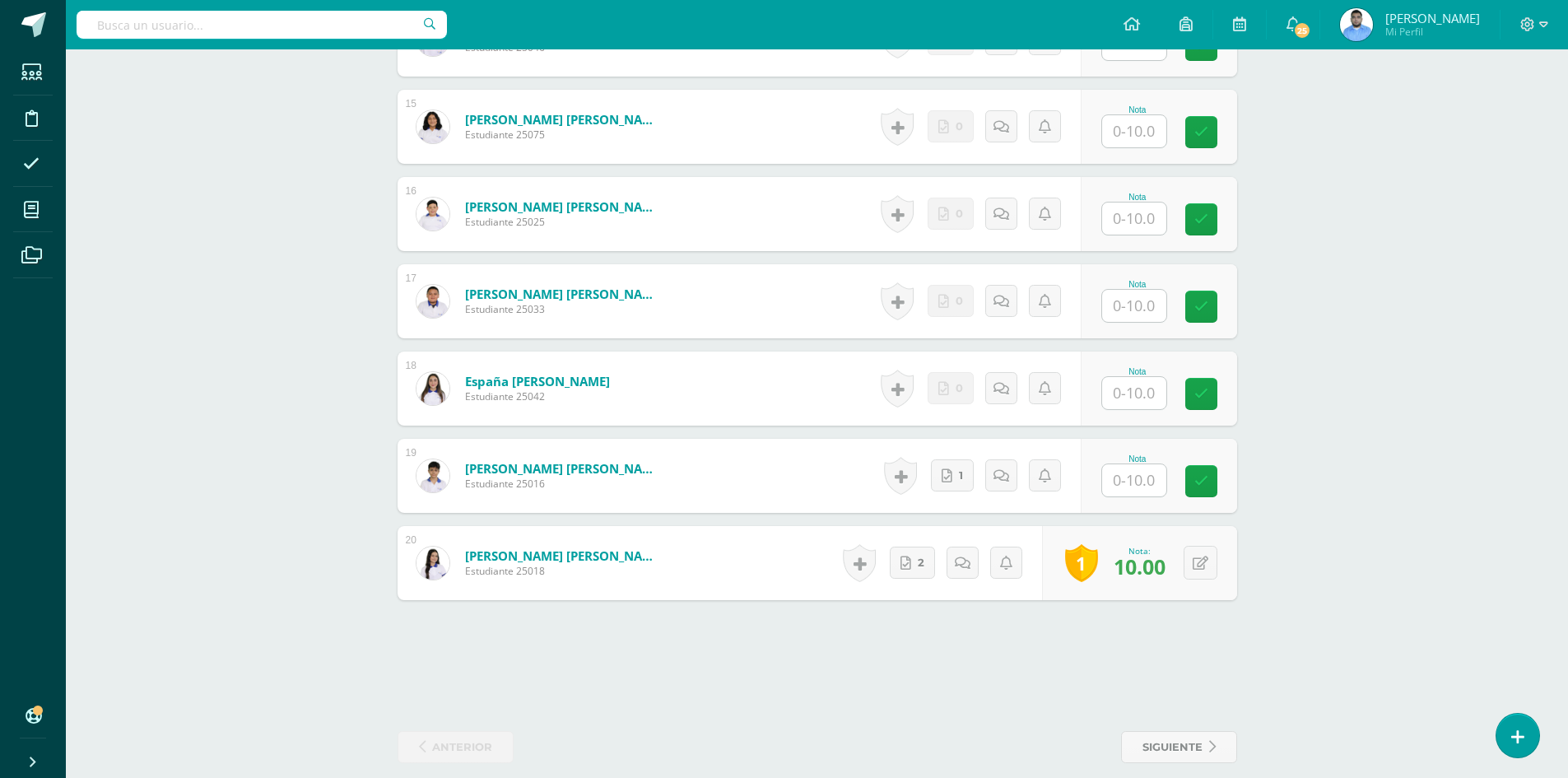
scroll to position [1737, 0]
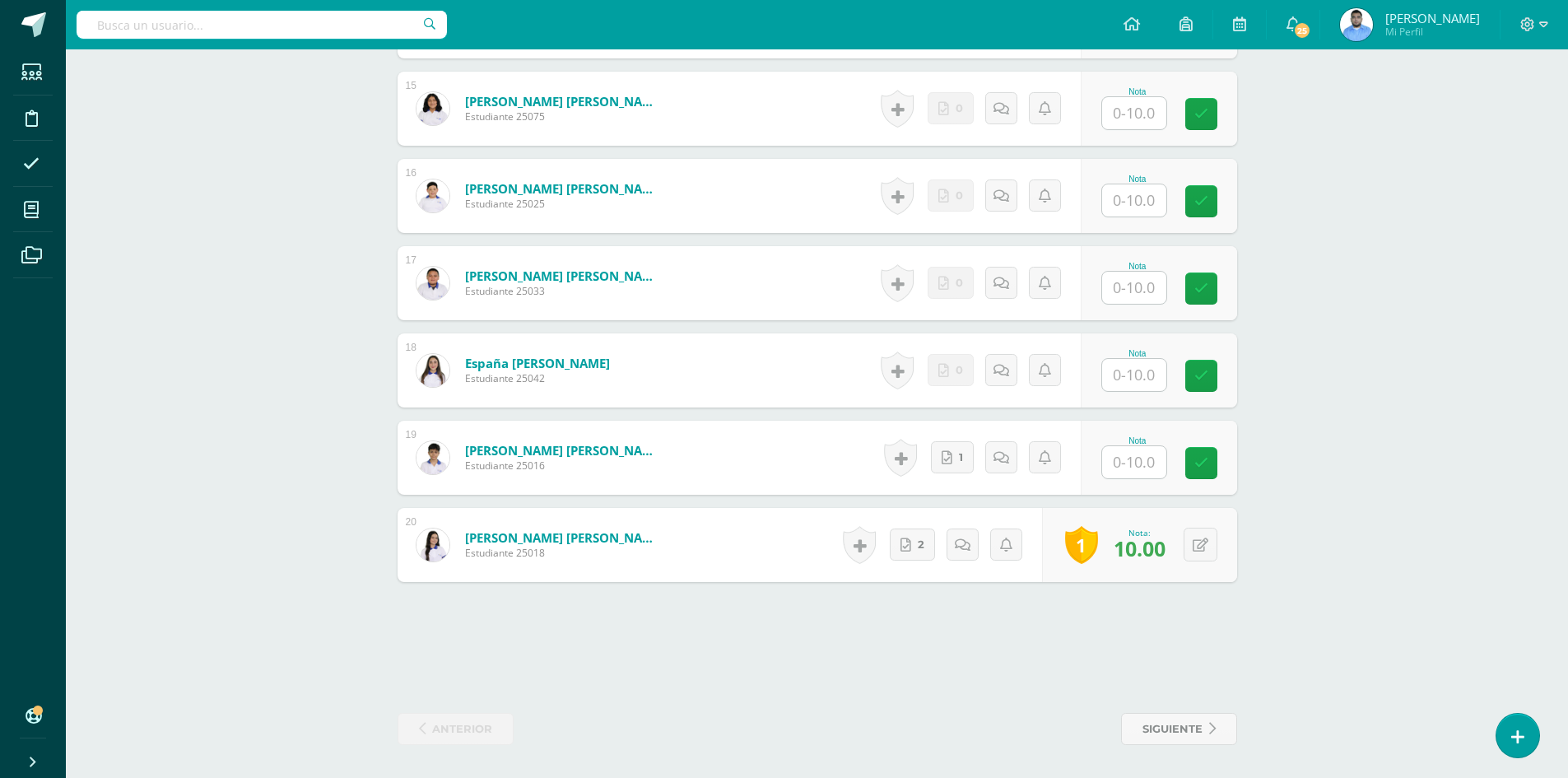
click at [1140, 465] on input "text" at bounding box center [1134, 462] width 64 height 32
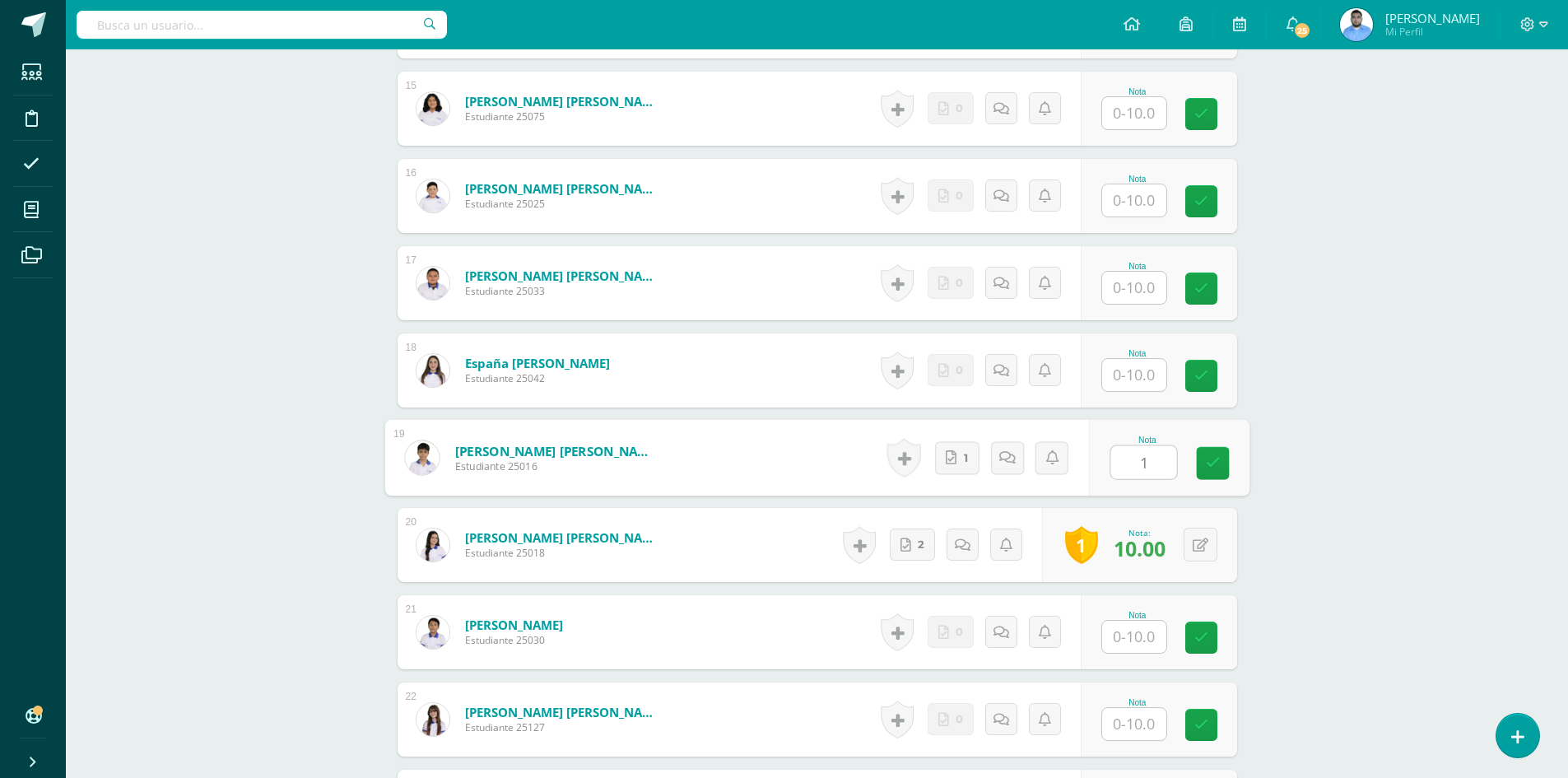
type input "10"
click at [1216, 465] on icon at bounding box center [1212, 462] width 15 height 14
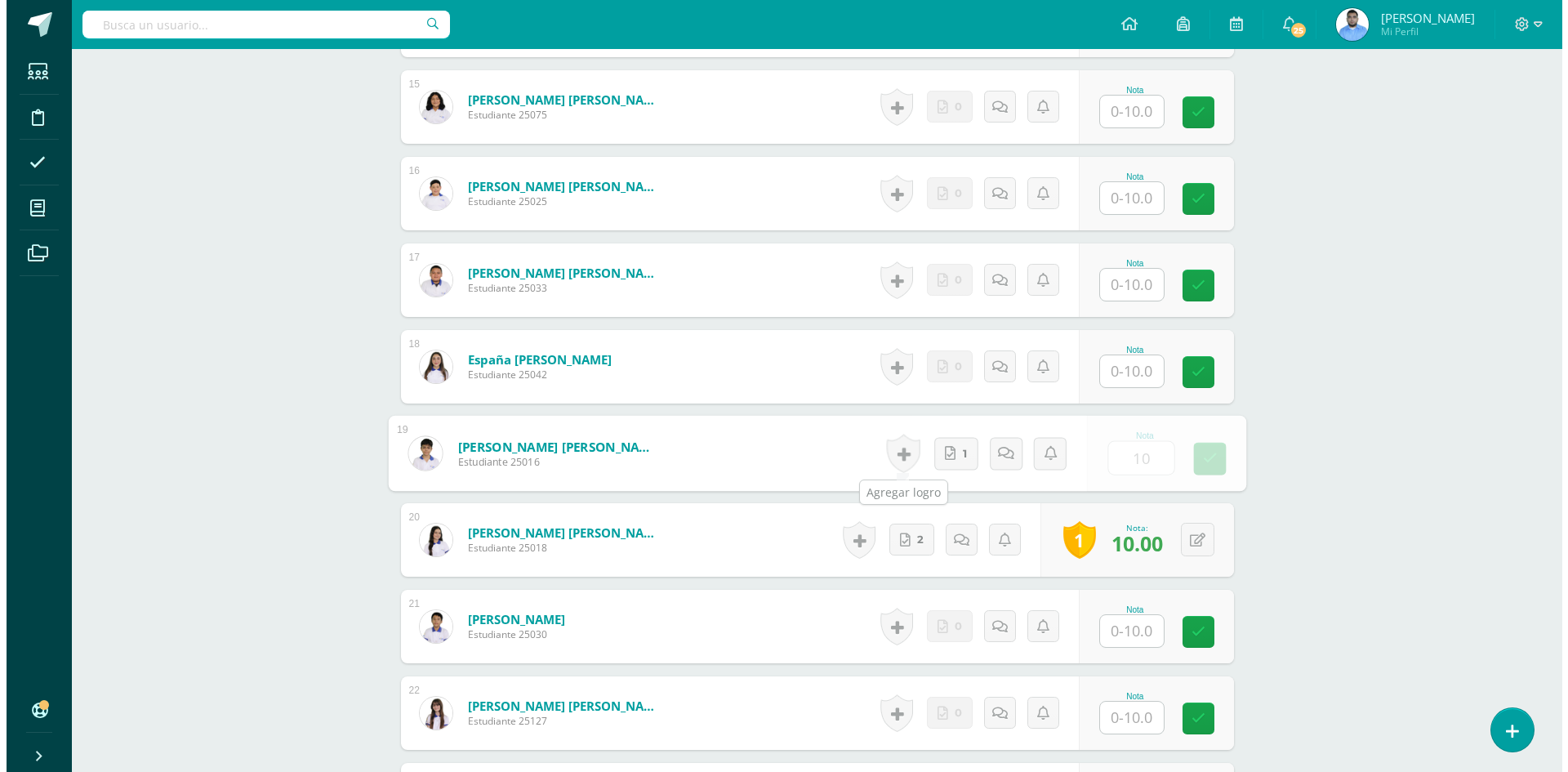
scroll to position [1725, 0]
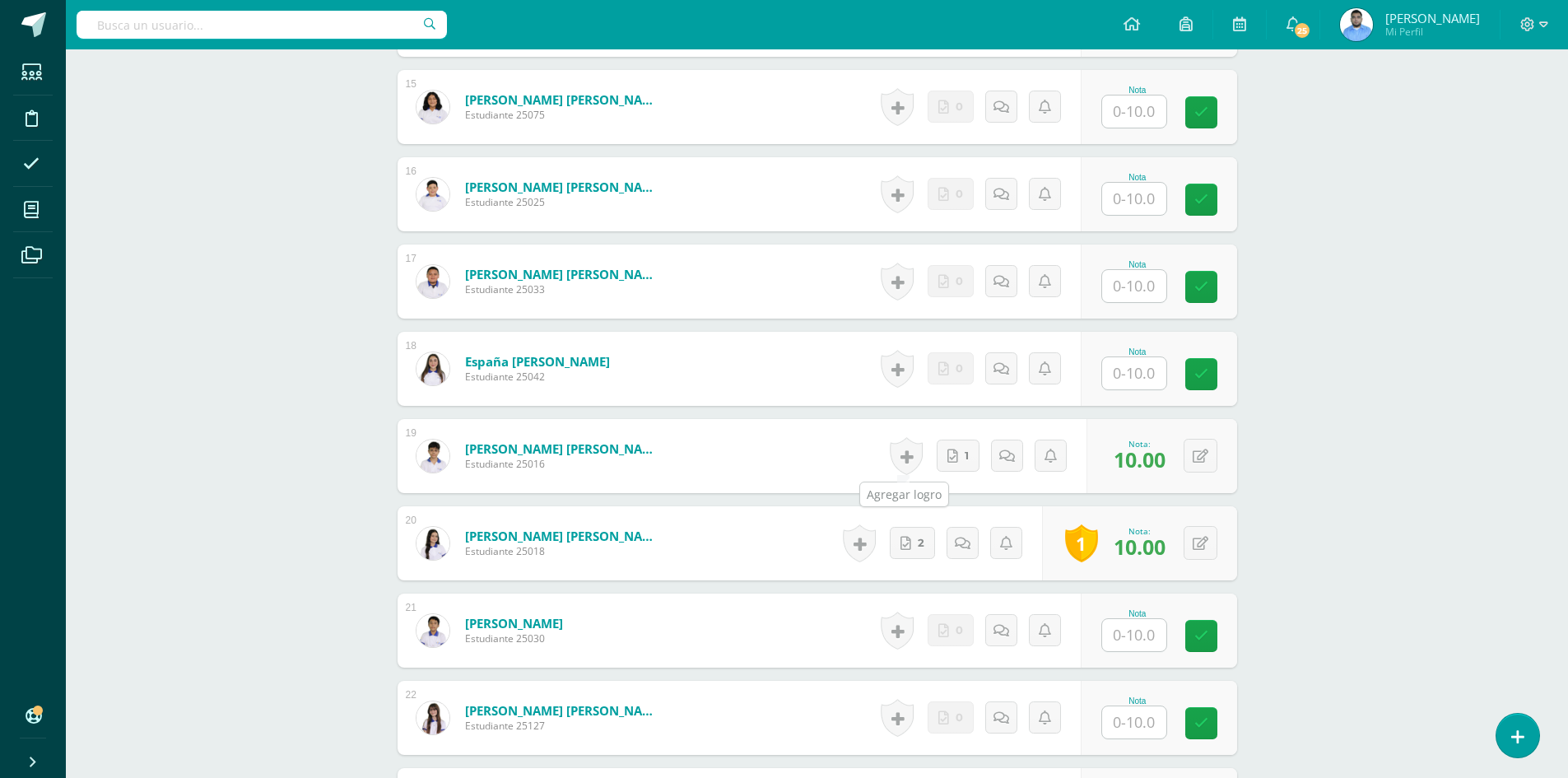
click at [909, 462] on link at bounding box center [906, 456] width 33 height 38
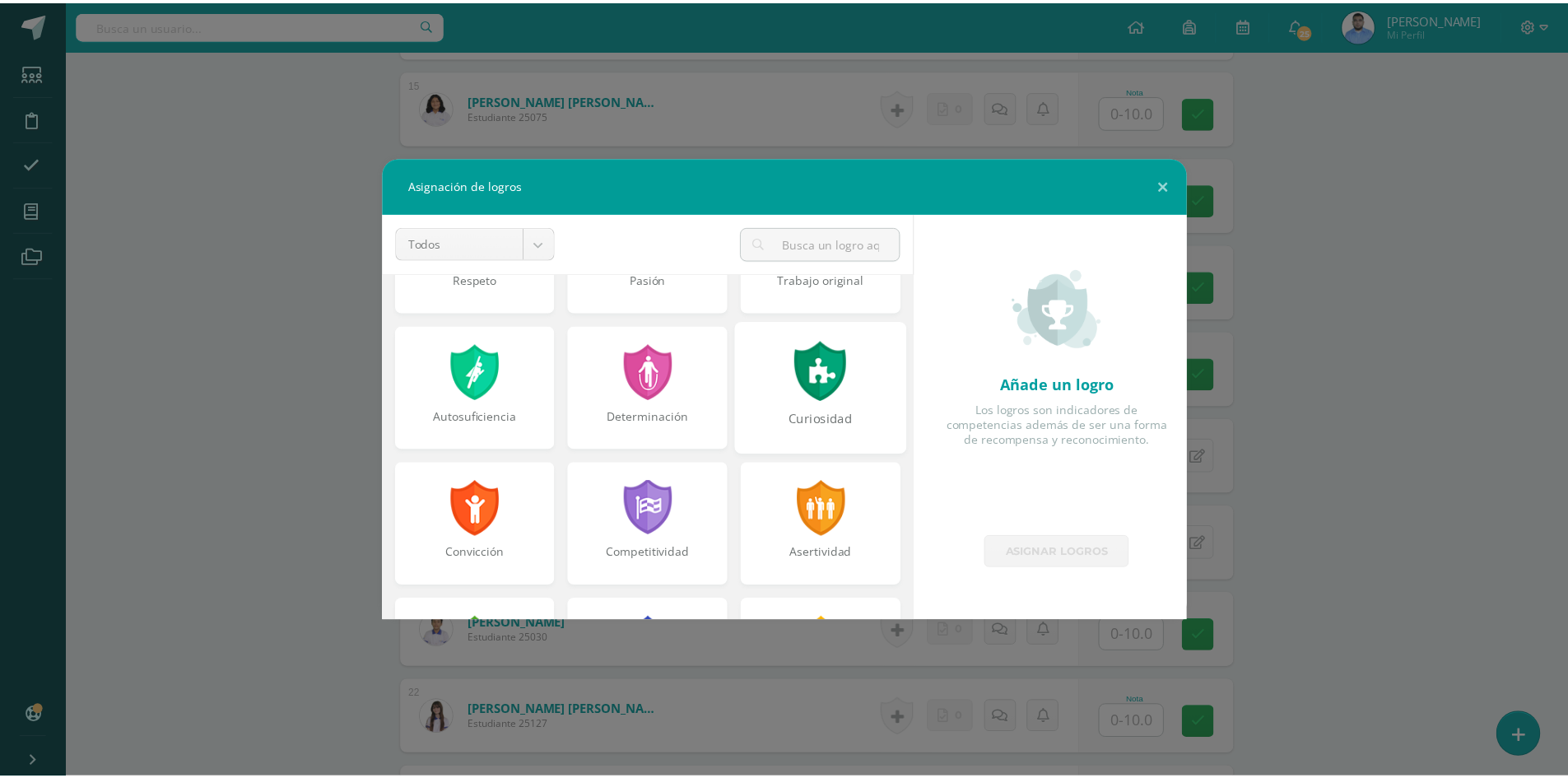
scroll to position [411, 0]
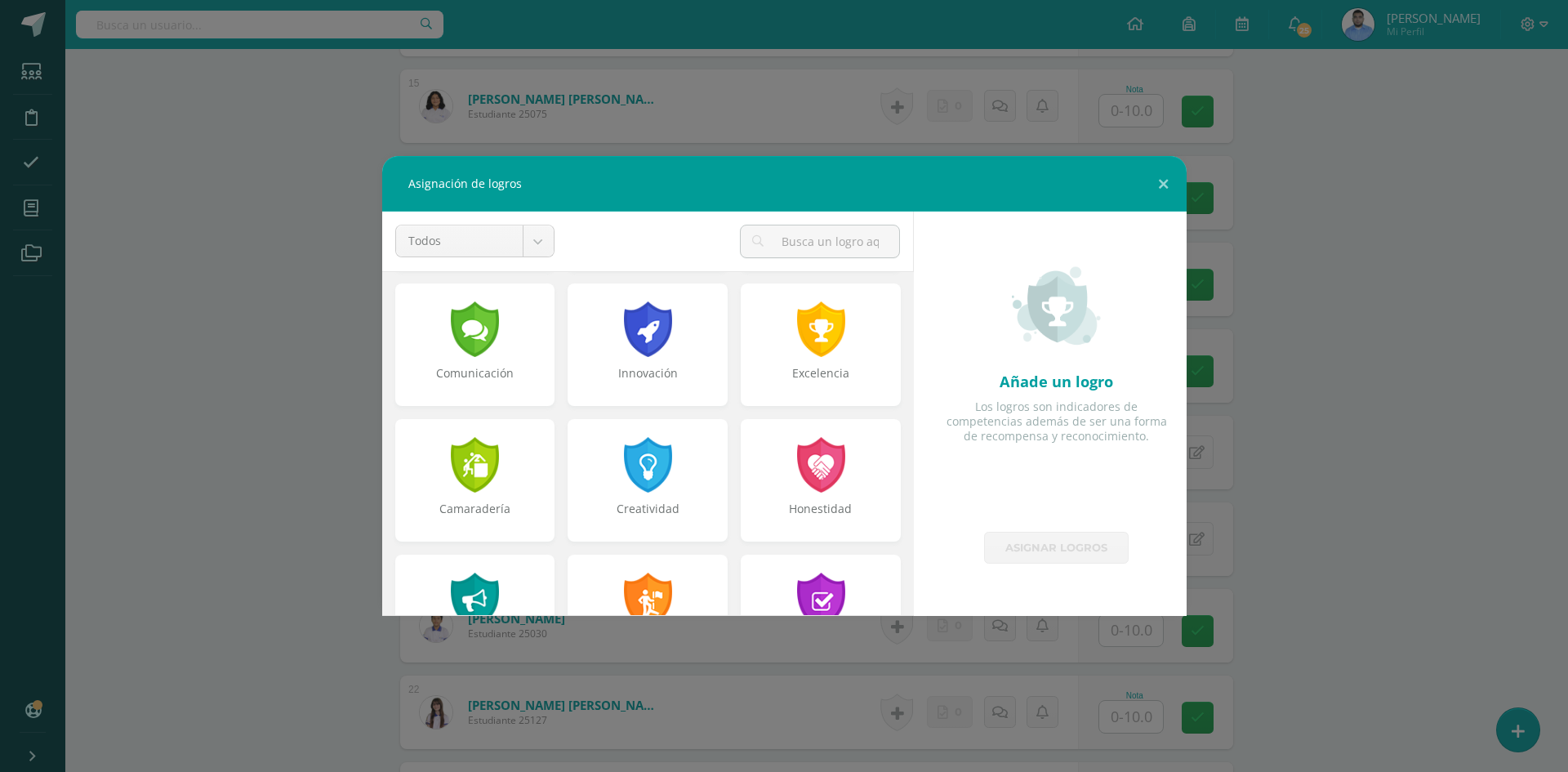
drag, startPoint x: 827, startPoint y: 338, endPoint x: 953, endPoint y: 490, distance: 197.4
click at [827, 337] on div at bounding box center [821, 329] width 52 height 56
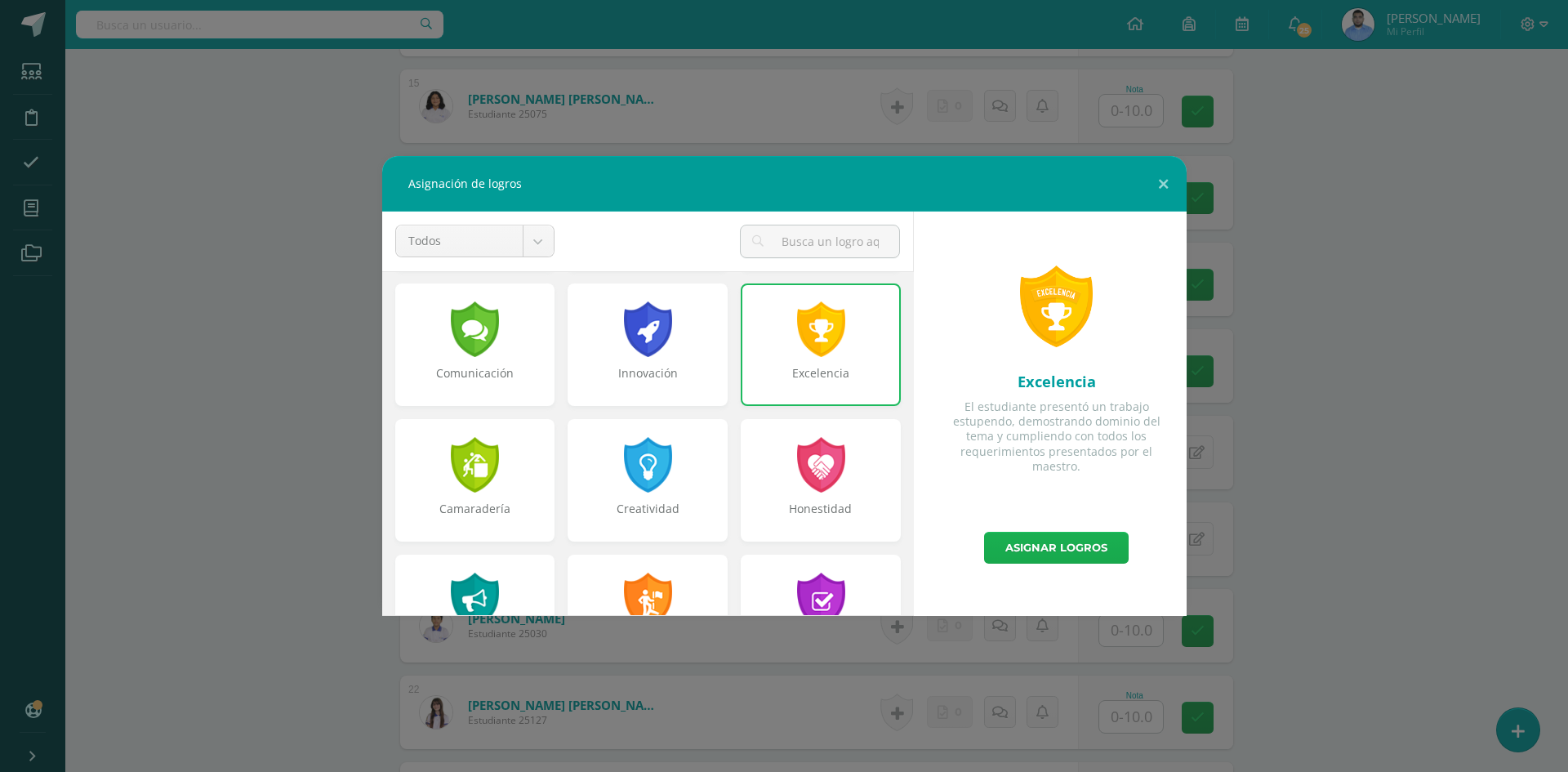
click at [1015, 543] on link "Asignar logros" at bounding box center [1056, 547] width 145 height 32
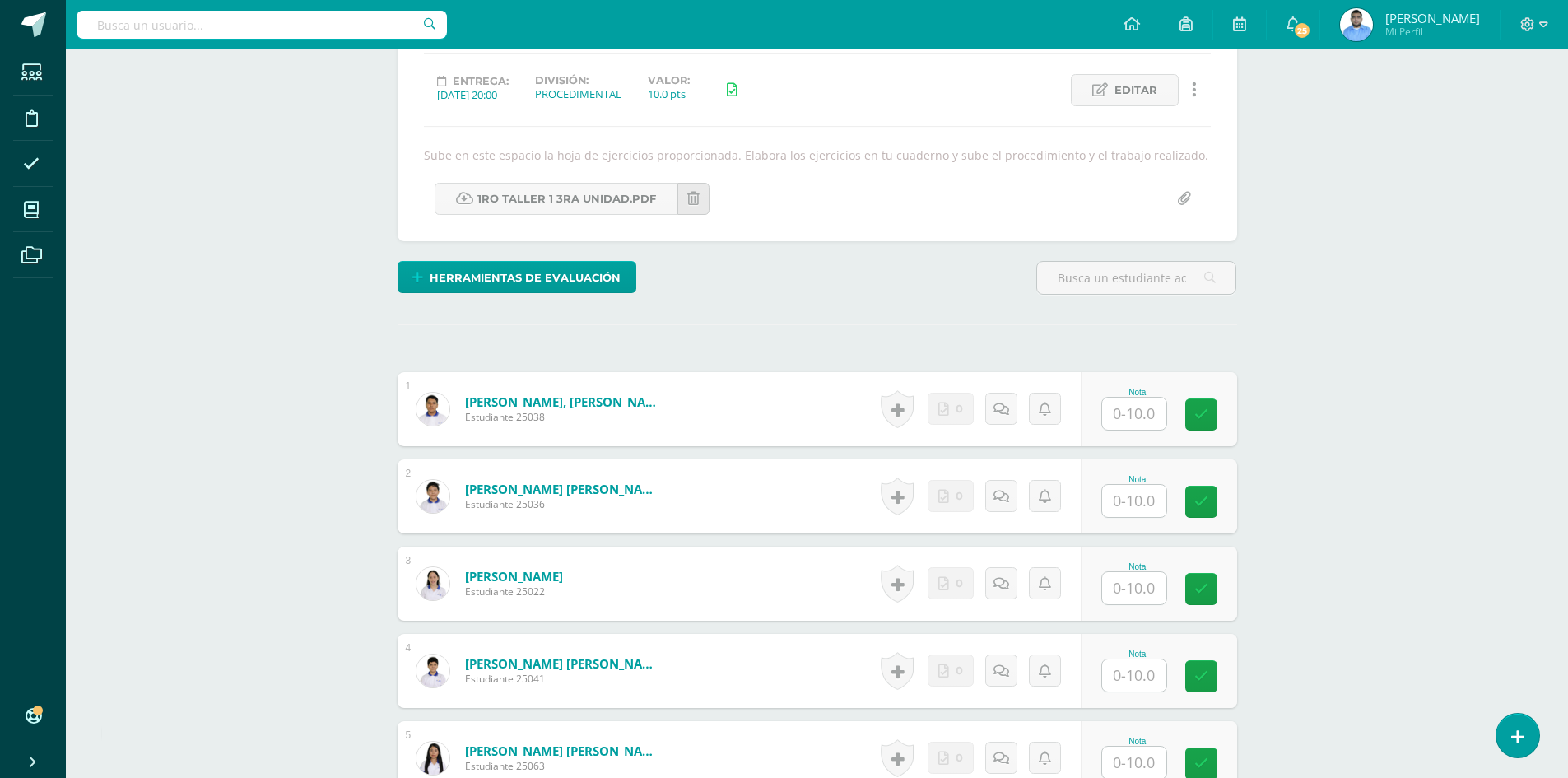
scroll to position [0, 0]
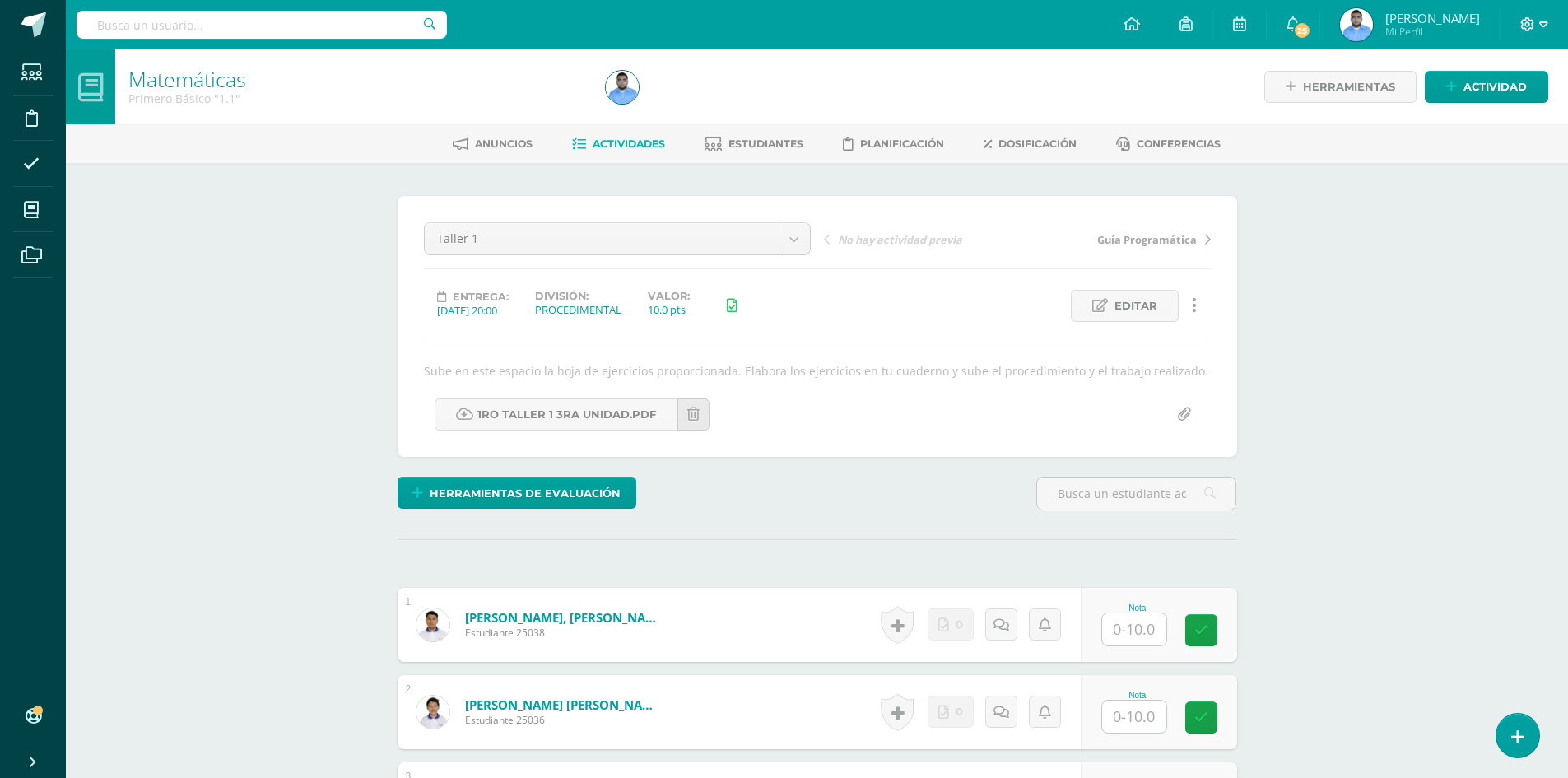
click at [1532, 20] on icon at bounding box center [1528, 24] width 14 height 14
click at [1487, 120] on link "Cerrar sesión" at bounding box center [1483, 112] width 130 height 24
